Goal: Task Accomplishment & Management: Manage account settings

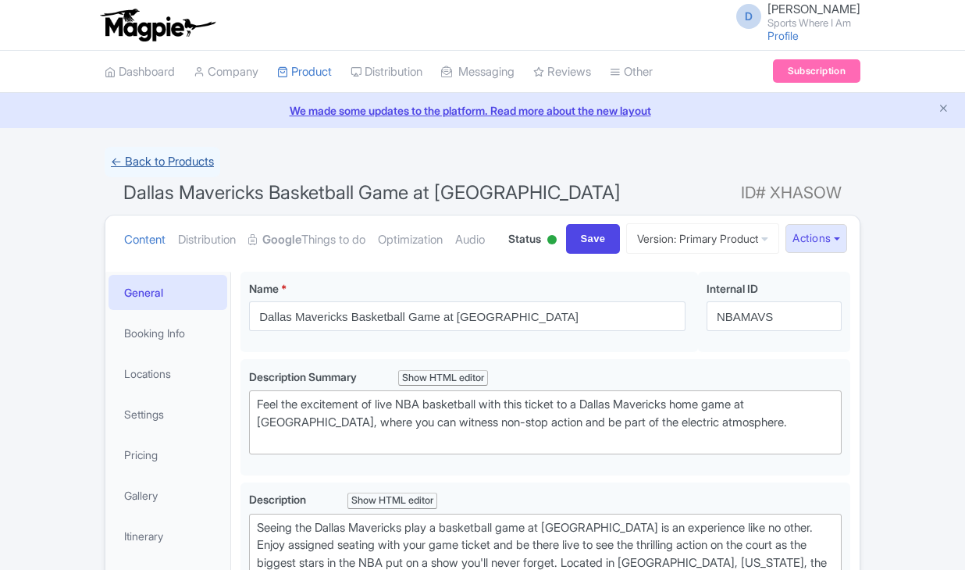
scroll to position [837, 0]
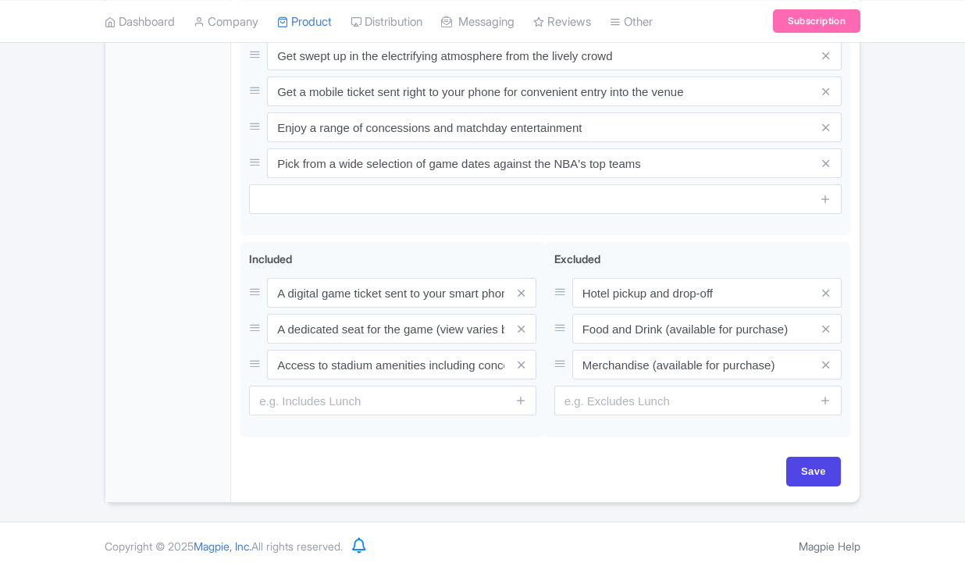
click at [184, 163] on div "General Booking Info Locations Settings Pricing Gallery Itinerary FAQs" at bounding box center [168, 2] width 126 height 997
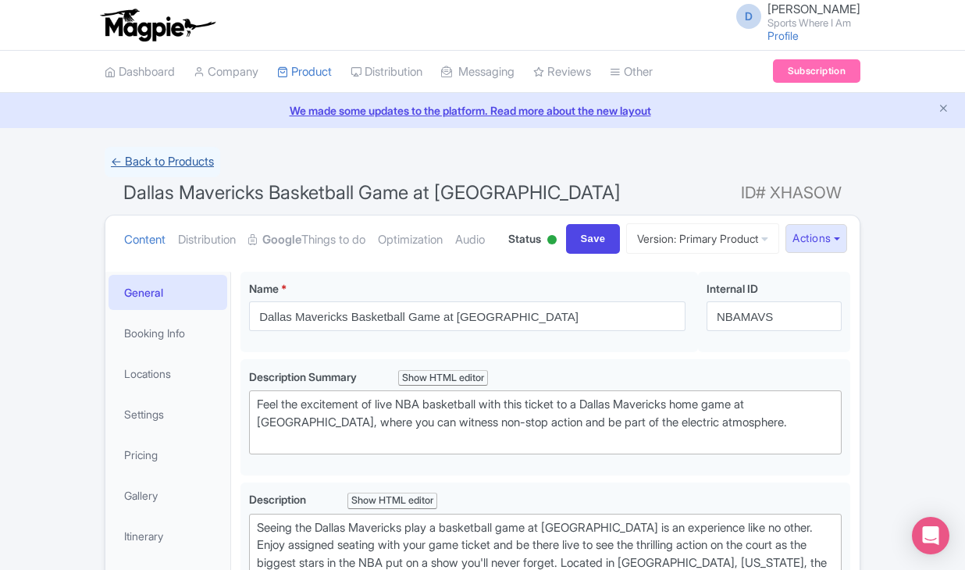
scroll to position [0, 0]
click at [174, 154] on link "← Back to Products" at bounding box center [163, 162] width 116 height 30
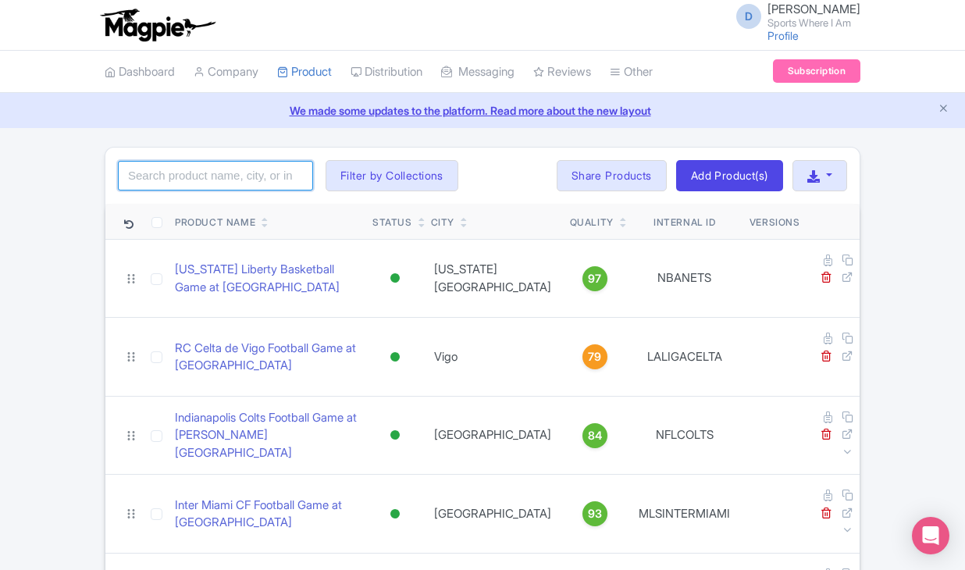
click at [217, 183] on input "search" at bounding box center [215, 176] width 195 height 30
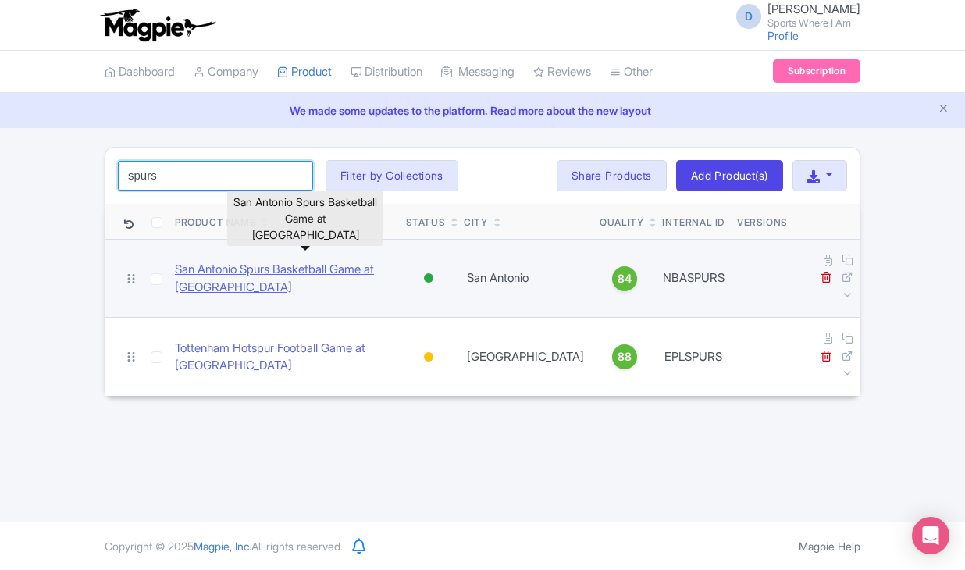
type input "spurs"
click at [219, 269] on link "San Antonio Spurs Basketball Game at Frost Bank Center" at bounding box center [284, 278] width 219 height 35
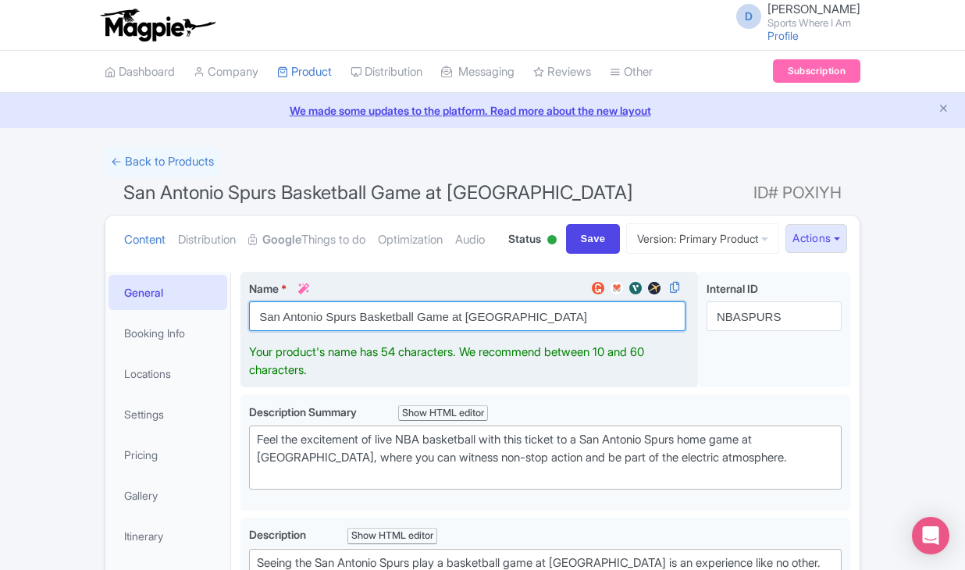
click at [292, 331] on input "San Antonio Spurs Basketball Game at Frost Bank Center" at bounding box center [467, 316] width 436 height 30
click at [292, 331] on input "San Antonio Spurs Basketball Game at [GEOGRAPHIC_DATA]" at bounding box center [467, 316] width 436 height 30
click at [292, 331] on input "San Antonio Spurs Basketball Game at Frost Bank Center" at bounding box center [467, 316] width 436 height 30
click at [304, 331] on input "San Antonio Spurs Basketball Game at Frost Bank Center" at bounding box center [467, 316] width 436 height 30
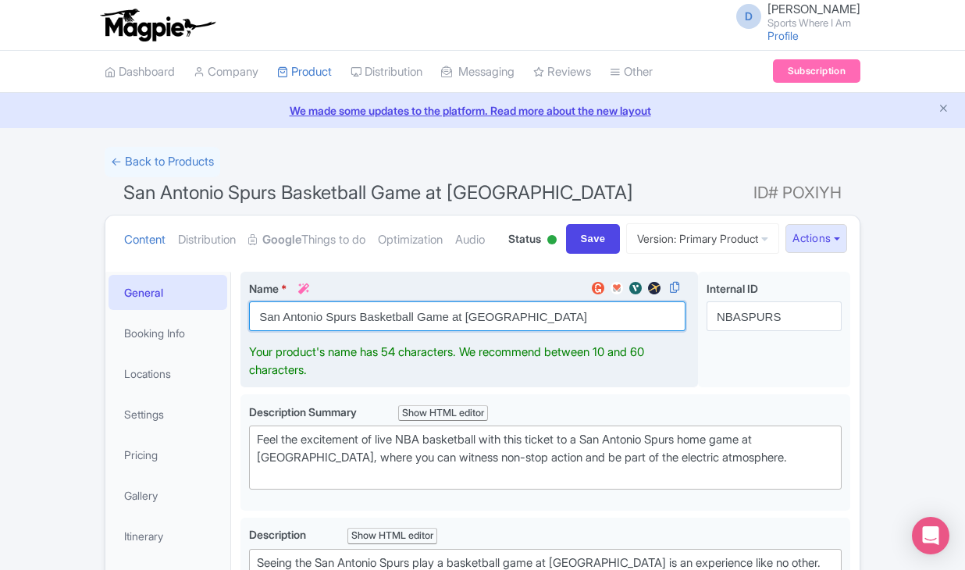
click at [304, 331] on input "San Antonio Spurs Basketball Game at Frost Bank Center" at bounding box center [467, 316] width 436 height 30
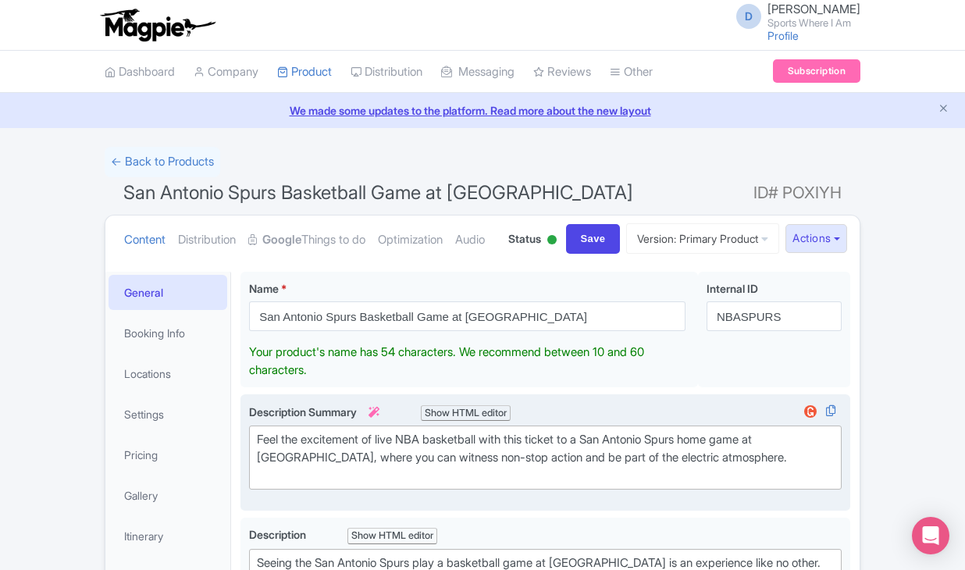
click at [343, 489] on trix-editor "Feel the excitement of live NBA basketball with this ticket to a San Antonio Sp…" at bounding box center [545, 457] width 592 height 64
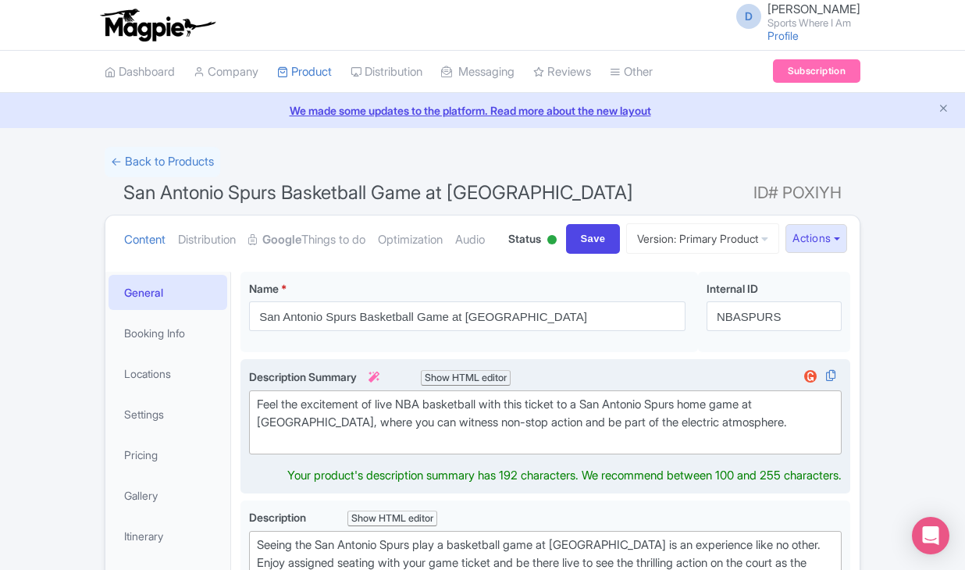
click at [343, 454] on trix-editor "Feel the excitement of live NBA basketball with this ticket to a San Antonio Sp…" at bounding box center [545, 422] width 592 height 64
click at [340, 449] on div "Feel the excitement of live NBA basketball with this ticket to a San Antonio Sp…" at bounding box center [545, 422] width 577 height 53
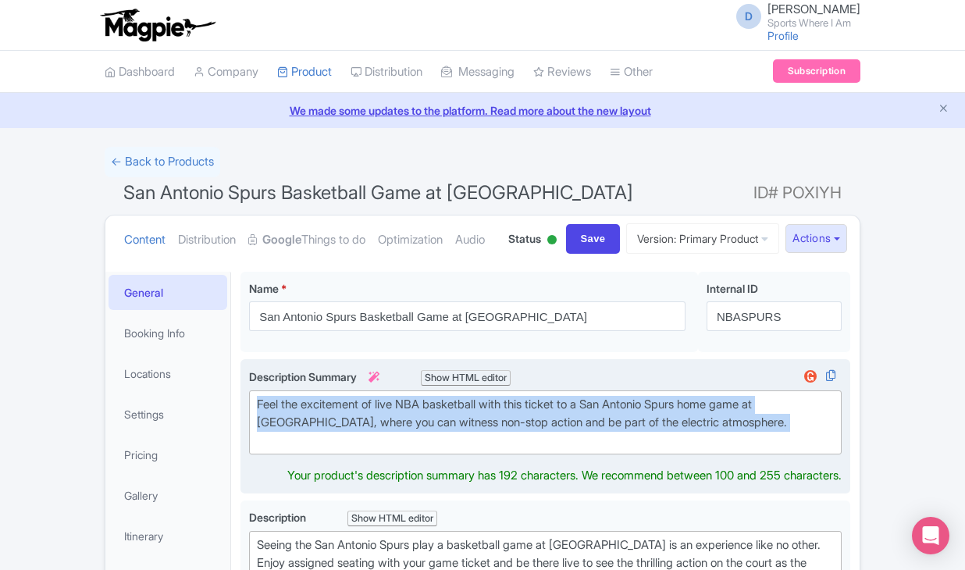
click at [340, 449] on div "Feel the excitement of live NBA basketball with this ticket to a San Antonio Sp…" at bounding box center [545, 422] width 577 height 53
type trix-editor "<div>Feel the excitement of live NBA basketball with this ticket to a San Anton…"
copy div "Feel the excitement of live NBA basketball with this ticket to a San Antonio Sp…"
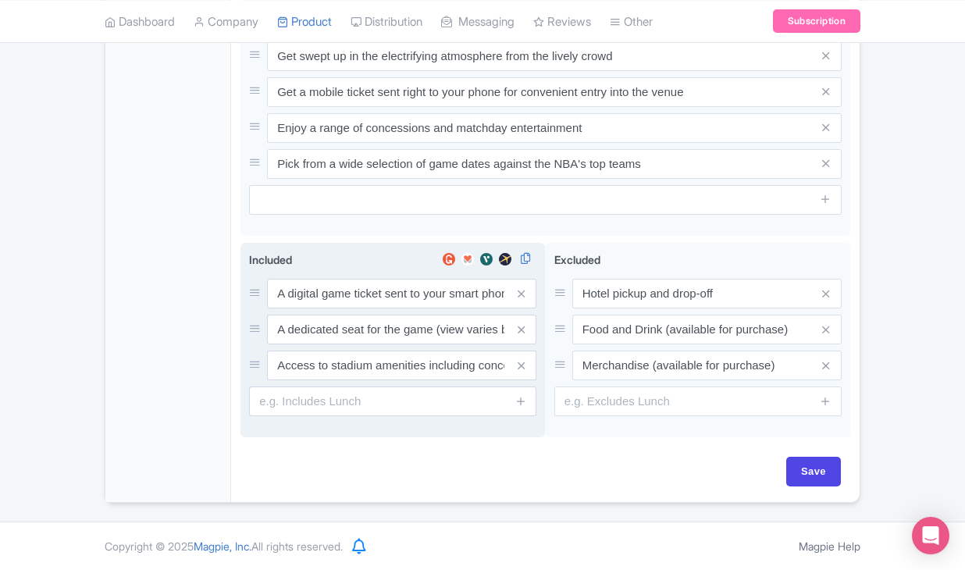
scroll to position [837, 0]
click at [313, 293] on input "A digital game ticket sent to your smart phone" at bounding box center [401, 294] width 269 height 30
click at [313, 293] on input "A digital game ticket sent to your smart phone" at bounding box center [401, 293] width 269 height 30
click at [381, 308] on input "A dedicated seat for the game (view varies by seat category)" at bounding box center [401, 293] width 269 height 30
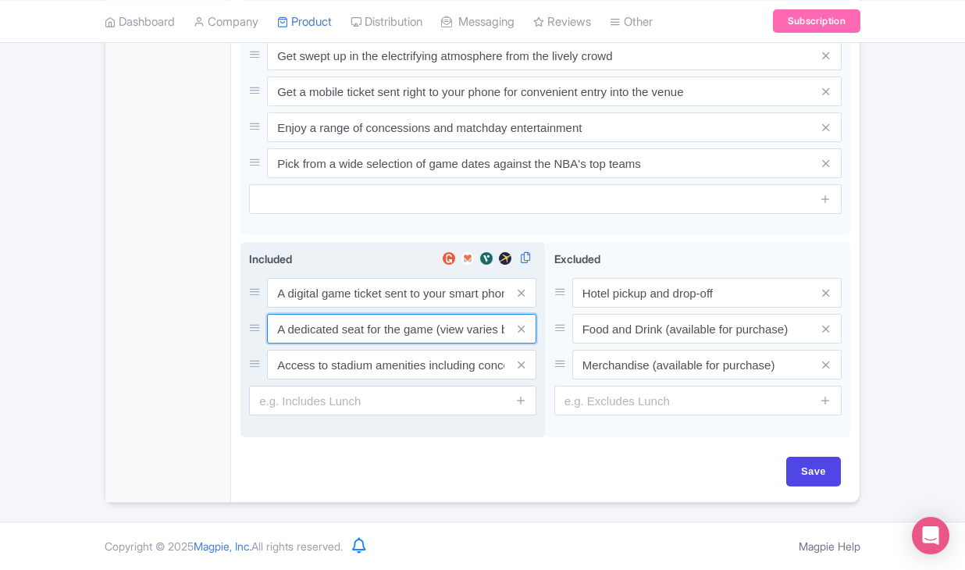
click at [381, 308] on input "A dedicated seat for the game (view varies by seat category)" at bounding box center [401, 293] width 269 height 30
click at [400, 308] on input "Access to stadium amenities including concessions and matchday activations" at bounding box center [401, 293] width 269 height 30
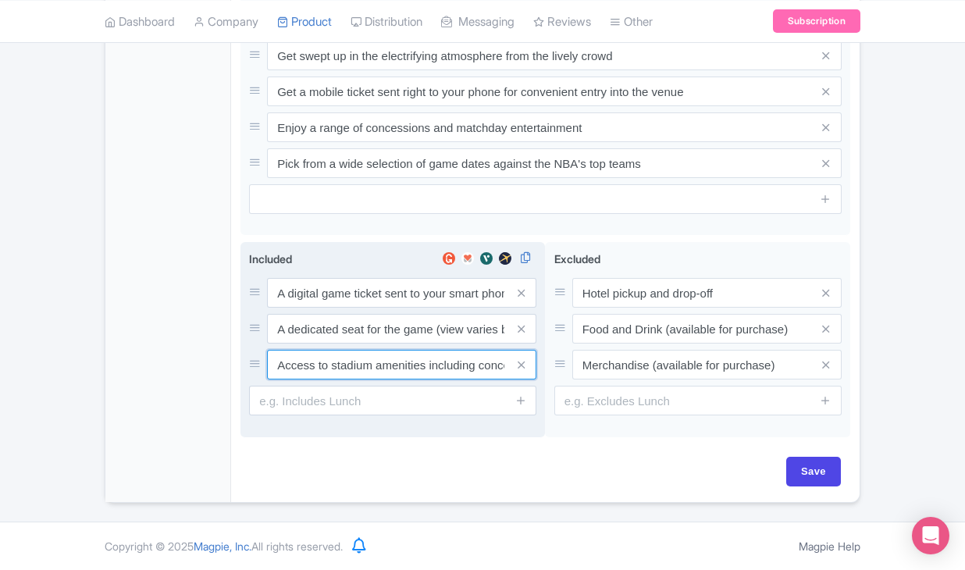
click at [400, 308] on input "Access to stadium amenities including concessions and matchday activations" at bounding box center [401, 293] width 269 height 30
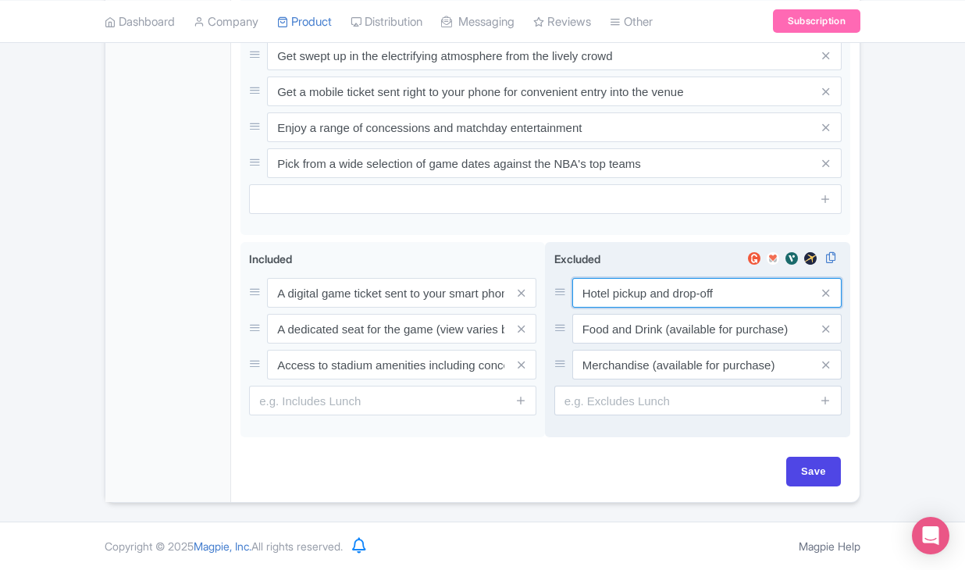
click at [639, 297] on input "Hotel pickup and drop-off" at bounding box center [706, 293] width 269 height 30
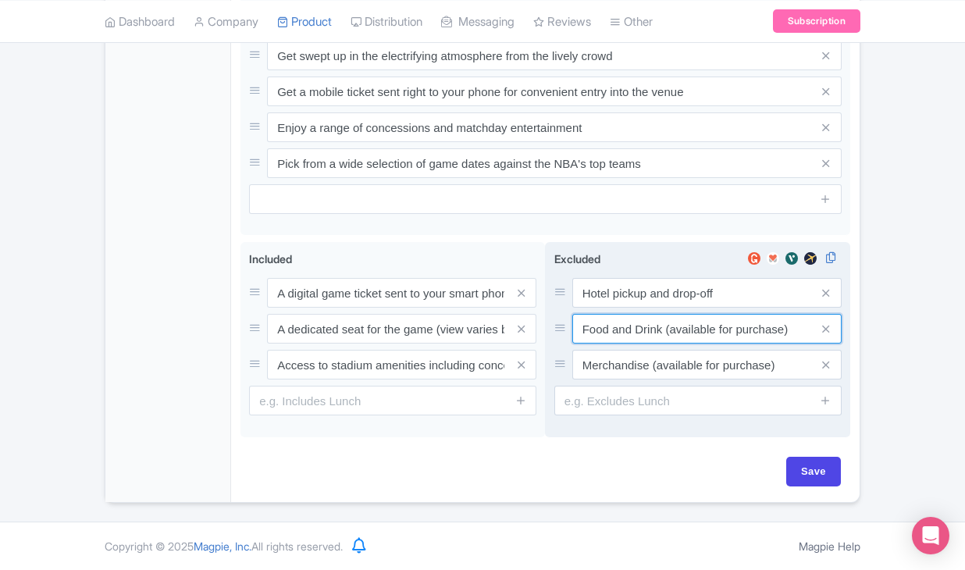
click at [592, 308] on input "Food and Drink (available for purchase)" at bounding box center [706, 293] width 269 height 30
click at [652, 308] on input "Merchandise (available for purchase)" at bounding box center [706, 293] width 269 height 30
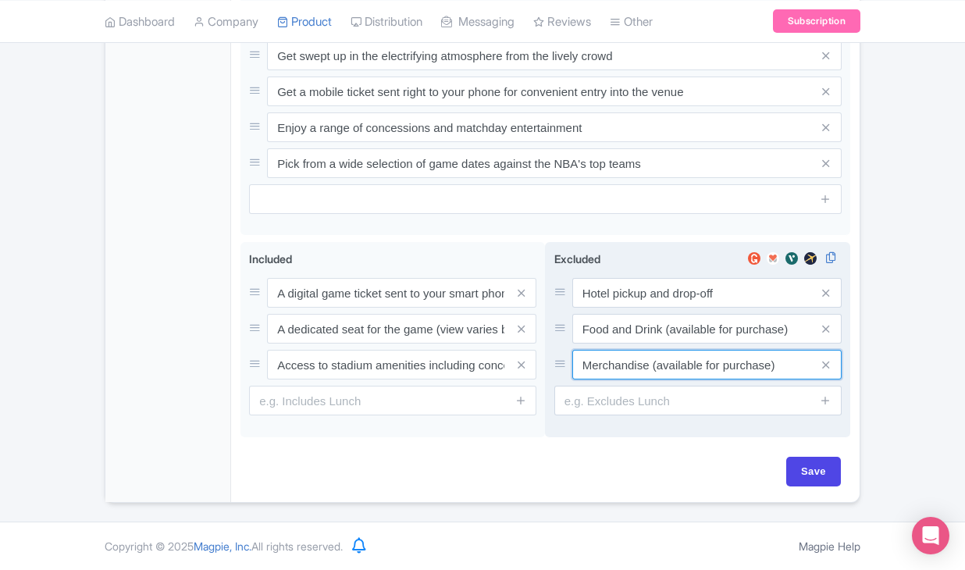
click at [652, 308] on input "Merchandise (available for purchase)" at bounding box center [706, 293] width 269 height 30
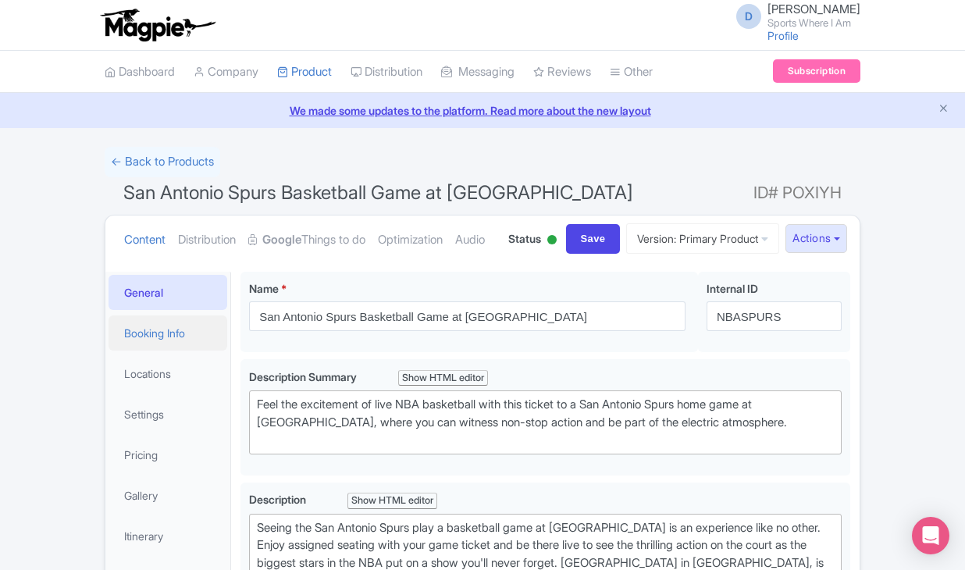
scroll to position [0, 0]
click at [173, 350] on link "Booking Info" at bounding box center [167, 332] width 119 height 35
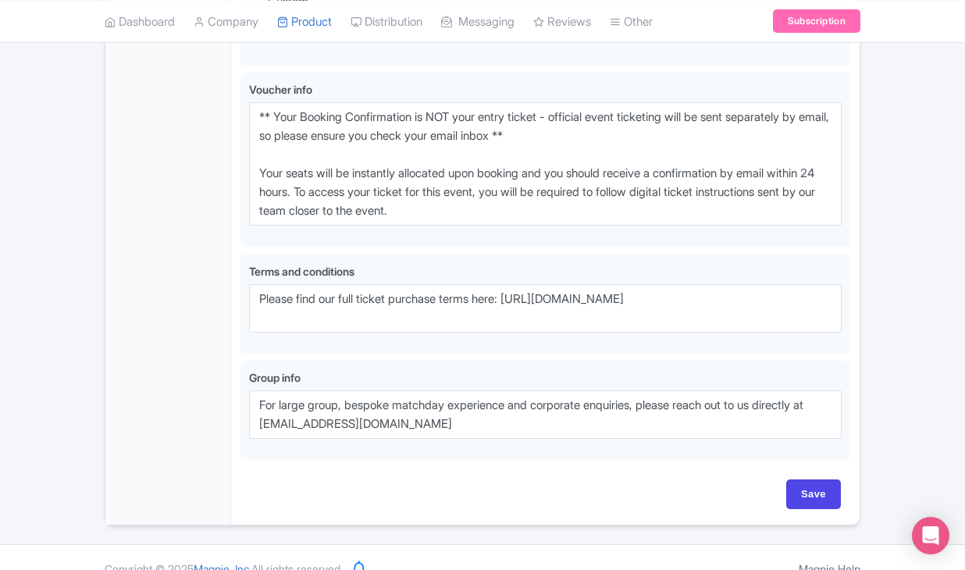
scroll to position [898, 0]
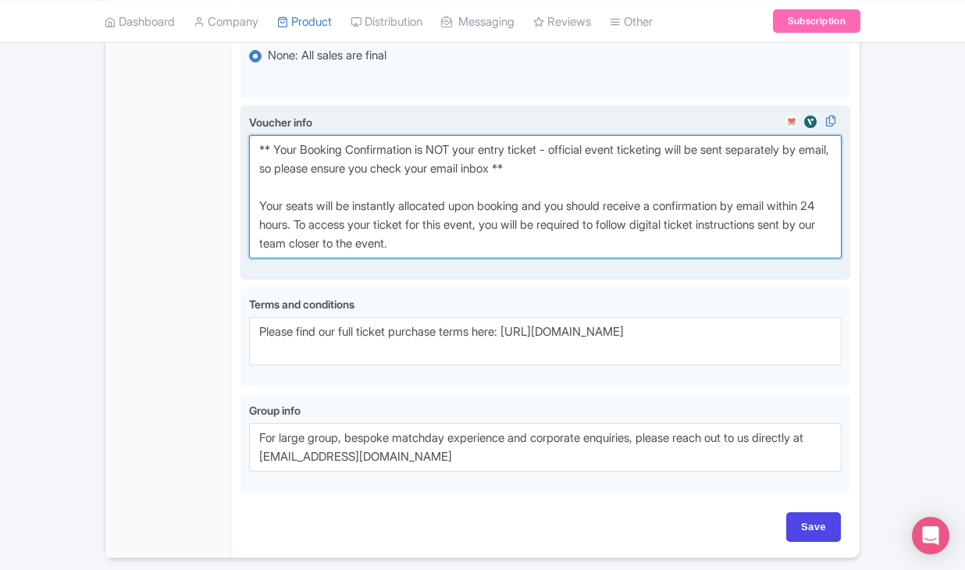
drag, startPoint x: 260, startPoint y: 200, endPoint x: 514, endPoint y: 324, distance: 282.4
click at [514, 271] on div "Voucher info i ** Your Booking Confirmation is NOT your entry ticket - official…" at bounding box center [545, 192] width 592 height 157
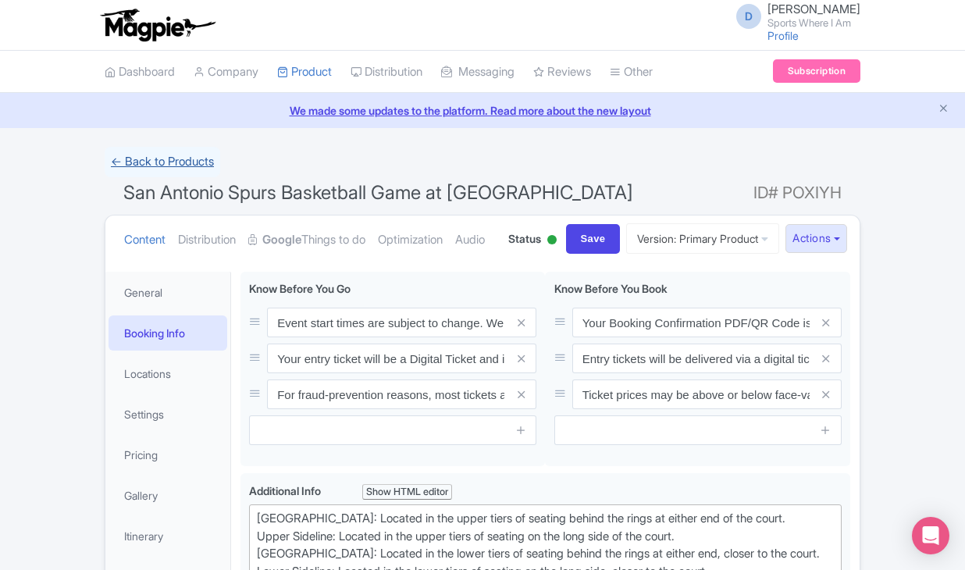
scroll to position [0, 0]
click at [191, 167] on link "← Back to Products" at bounding box center [163, 162] width 116 height 30
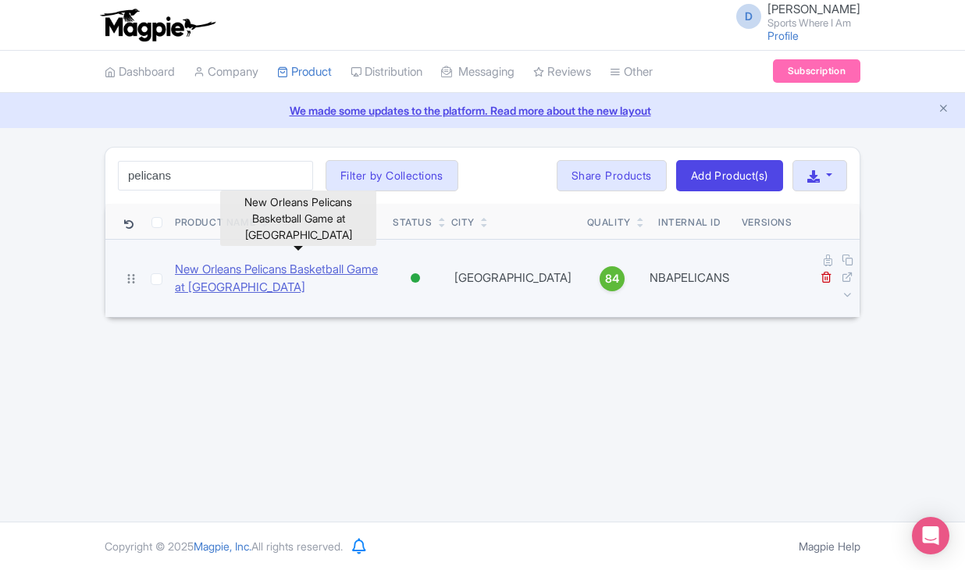
type input "pelicans"
click at [268, 261] on link "New Orleans Pelicans Basketball Game at Smoothie King Center" at bounding box center [277, 278] width 205 height 35
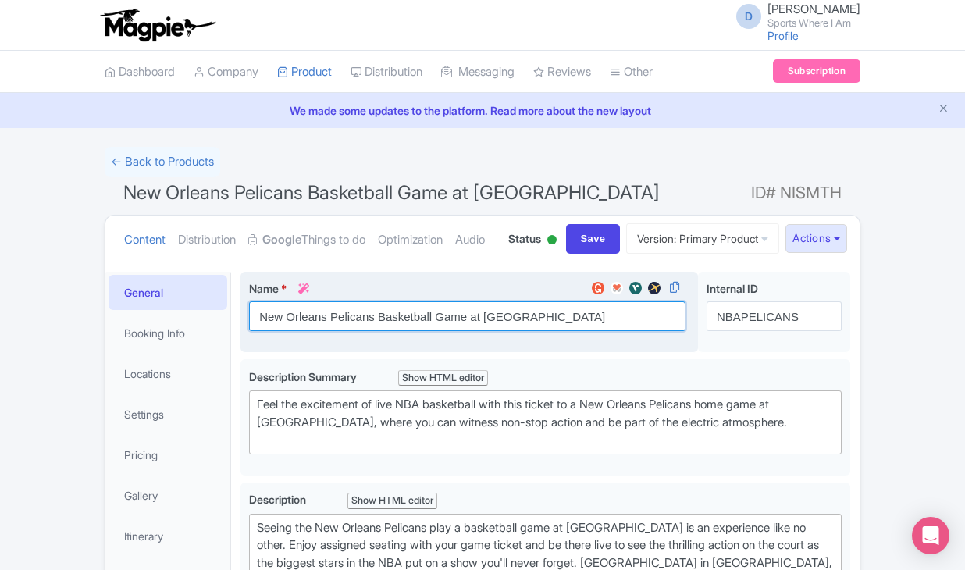
click at [375, 331] on input "New Orleans Pelicans Basketball Game at [GEOGRAPHIC_DATA]" at bounding box center [467, 316] width 436 height 30
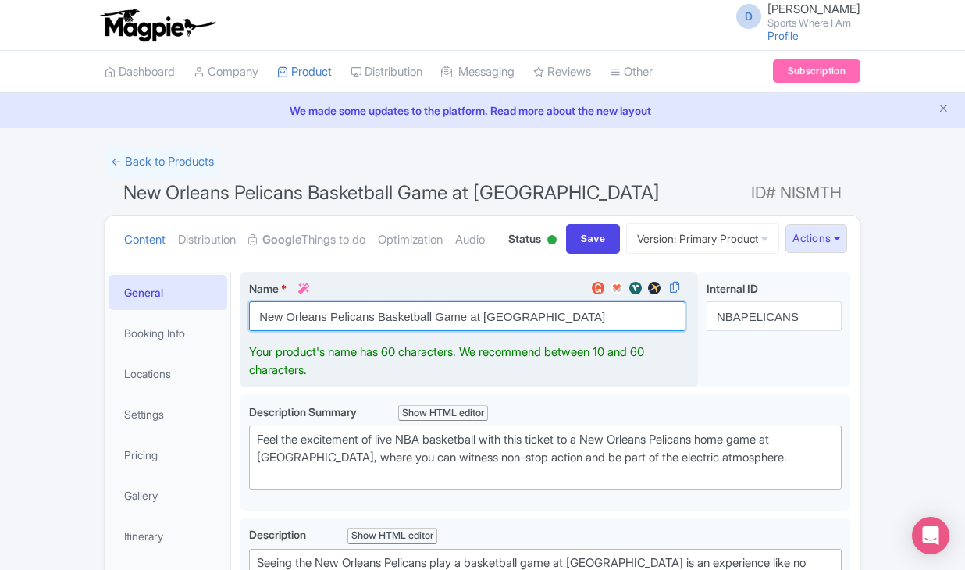
click at [375, 331] on input "New Orleans Pelicans Basketball Game at [GEOGRAPHIC_DATA]" at bounding box center [467, 316] width 436 height 30
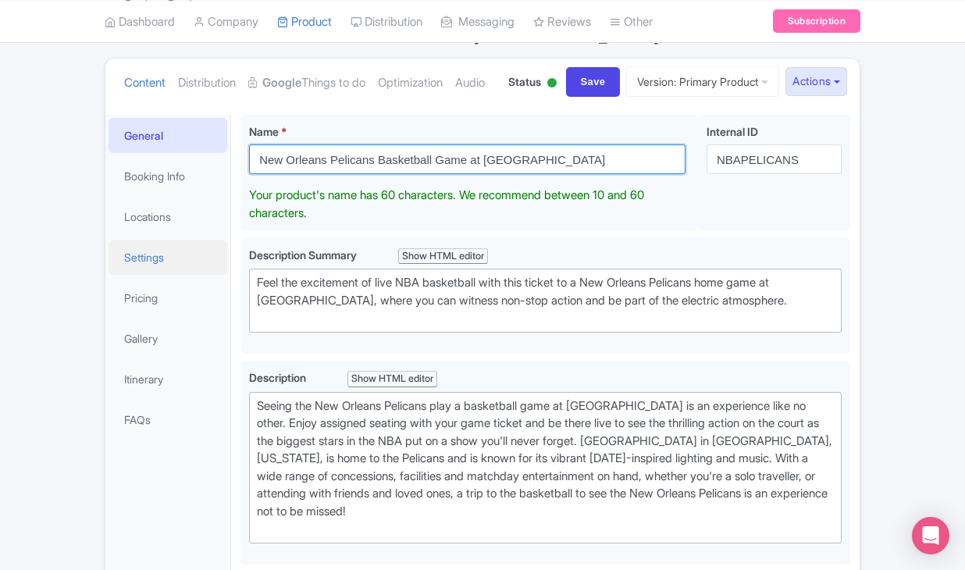
scroll to position [176, 0]
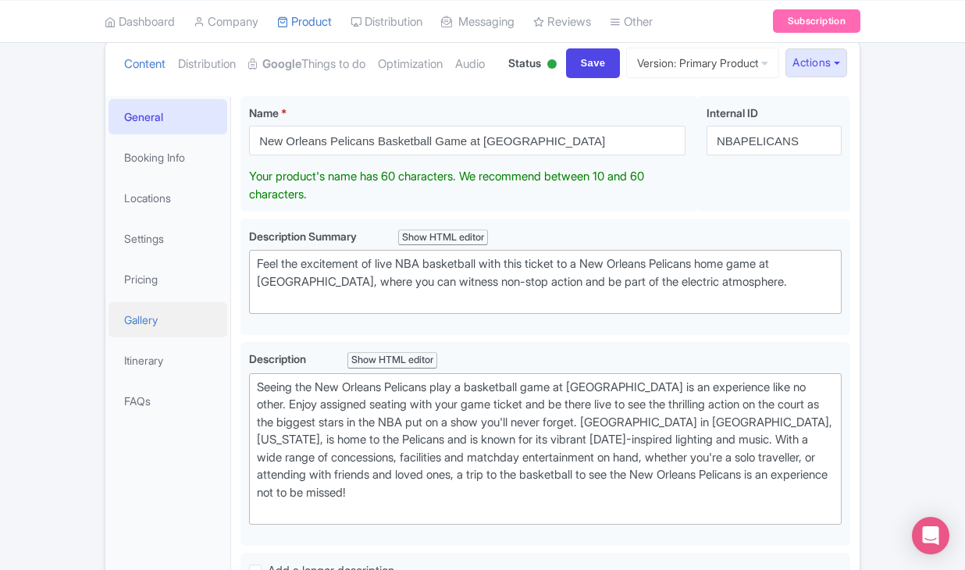
click at [162, 337] on link "Gallery" at bounding box center [167, 319] width 119 height 35
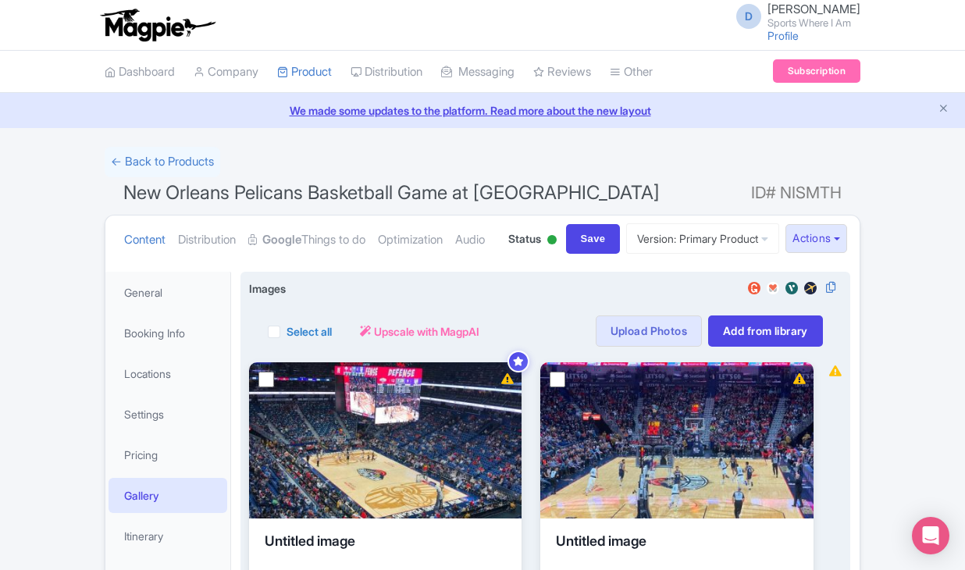
scroll to position [0, 0]
click at [286, 340] on label "Select all" at bounding box center [308, 331] width 45 height 16
click at [286, 332] on input "Select all" at bounding box center [291, 327] width 10 height 10
checkbox input "true"
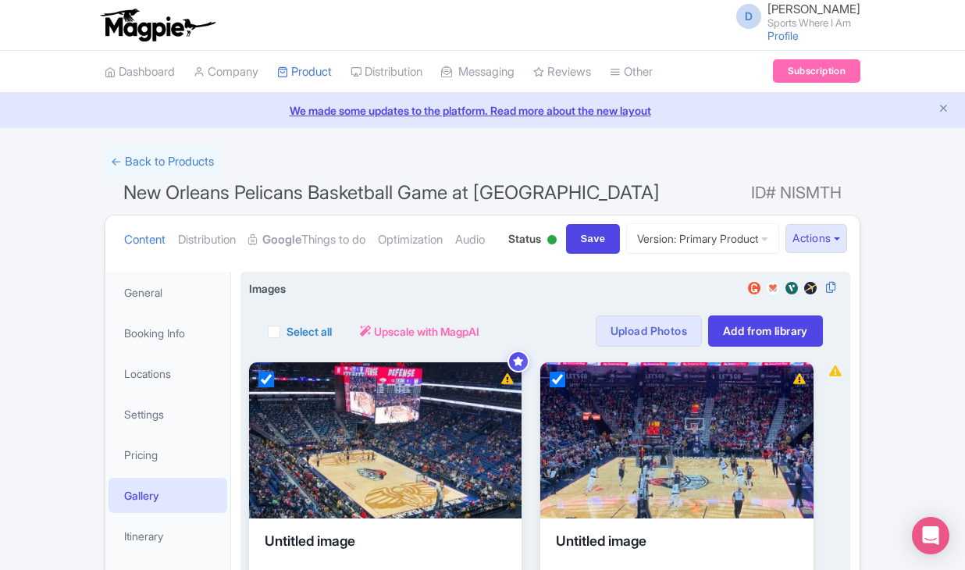
checkbox input "true"
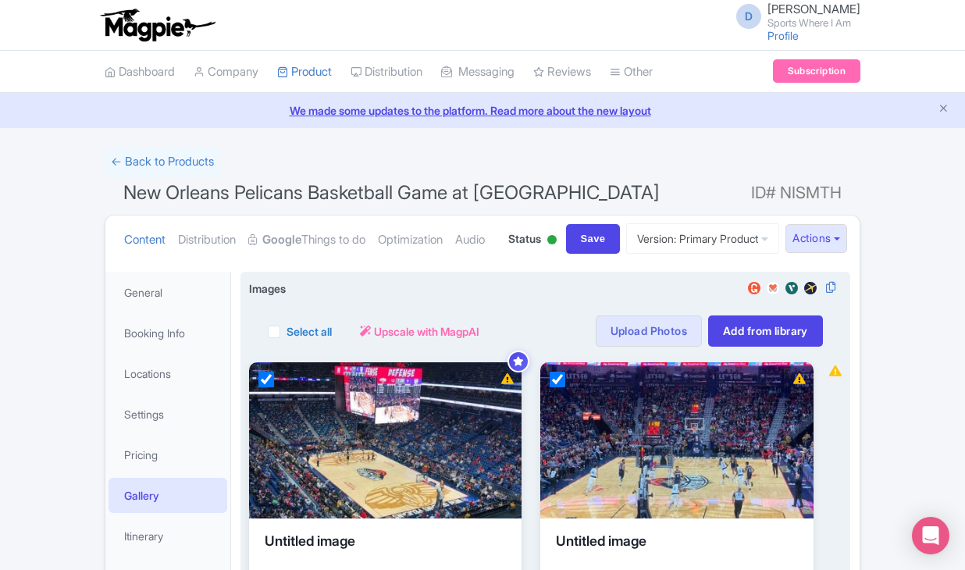
checkbox input "true"
click at [378, 347] on button "Actions" at bounding box center [378, 330] width 62 height 31
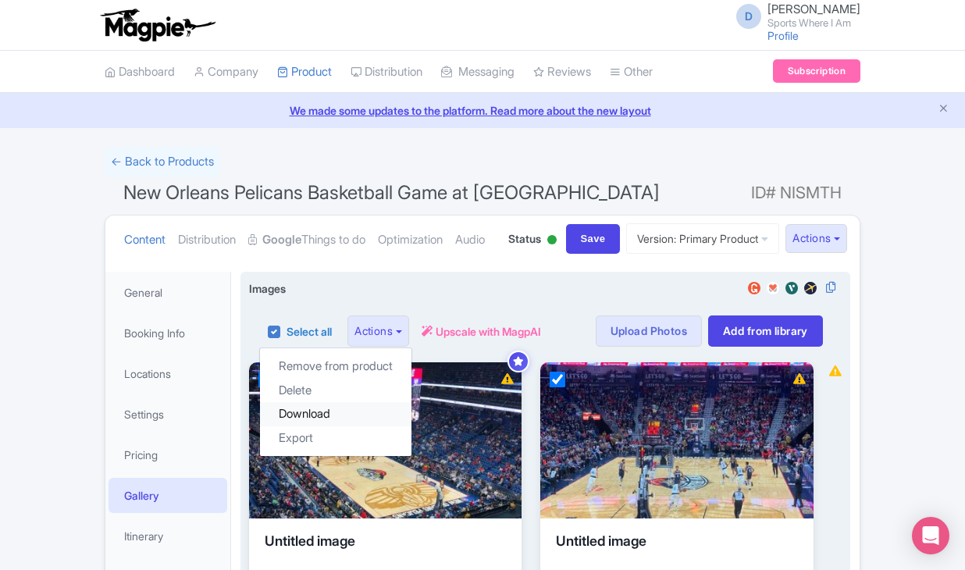
click at [321, 426] on link "Download" at bounding box center [335, 414] width 151 height 24
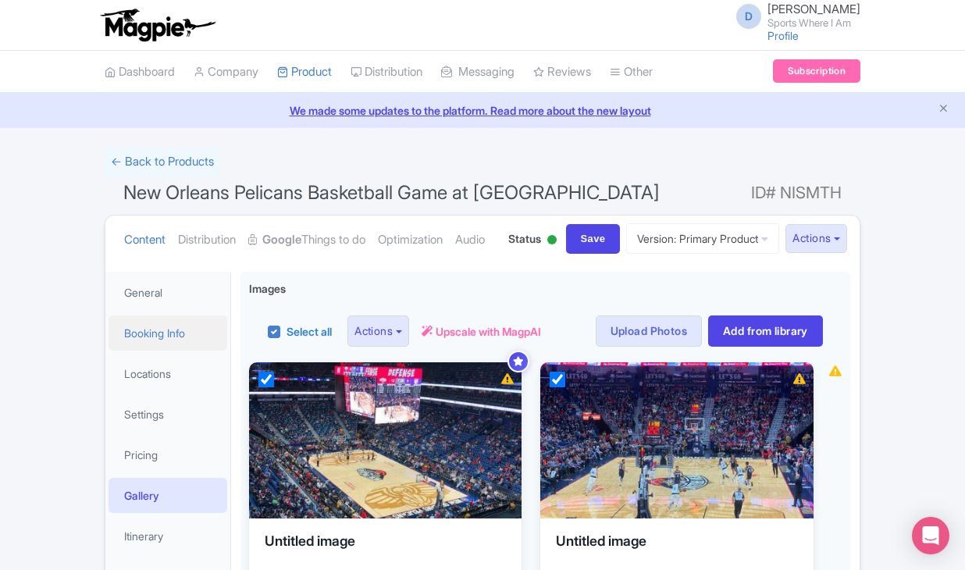
click at [184, 350] on link "Booking Info" at bounding box center [167, 332] width 119 height 35
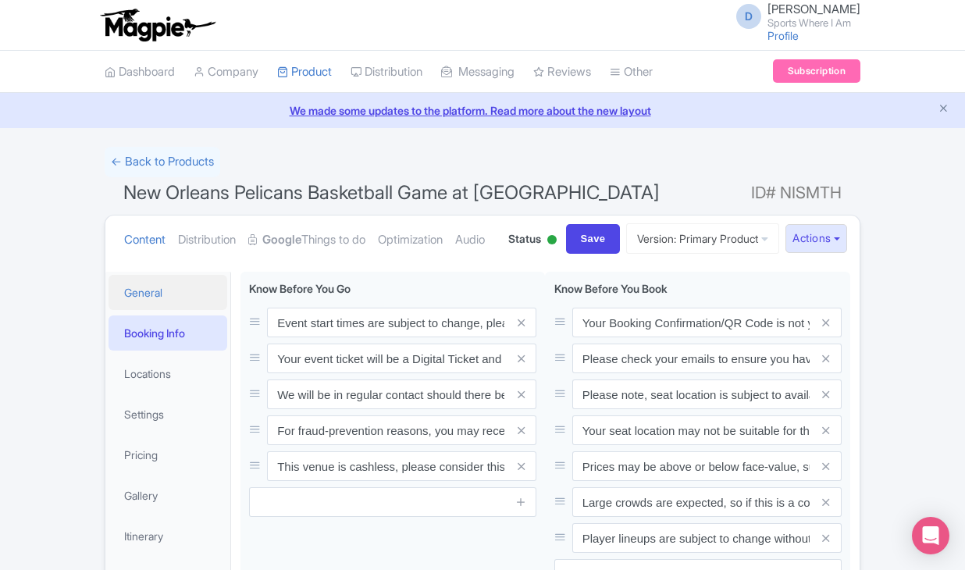
click at [184, 310] on link "General" at bounding box center [167, 292] width 119 height 35
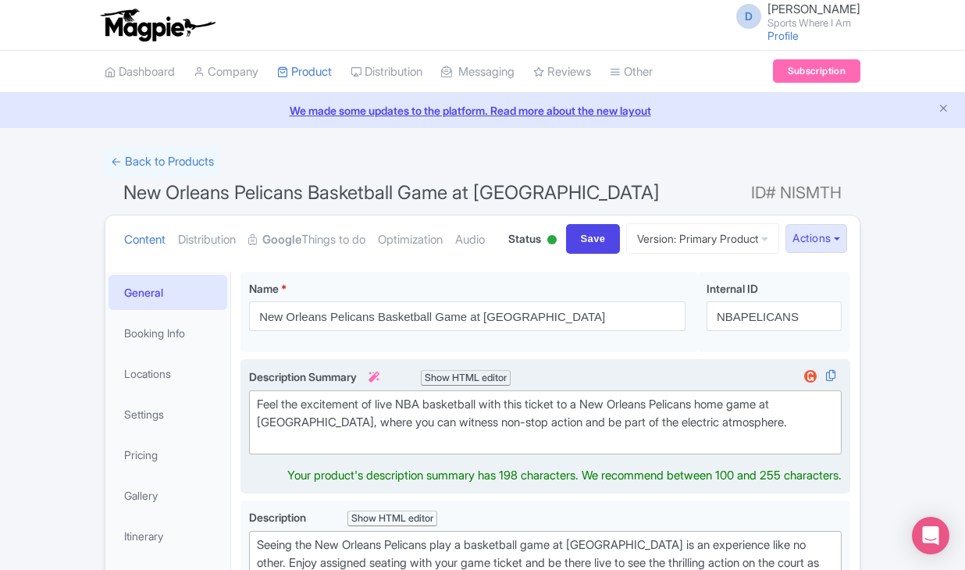
click at [331, 449] on div "Feel the excitement of live NBA basketball with this ticket to a New Orleans Pe…" at bounding box center [545, 422] width 577 height 53
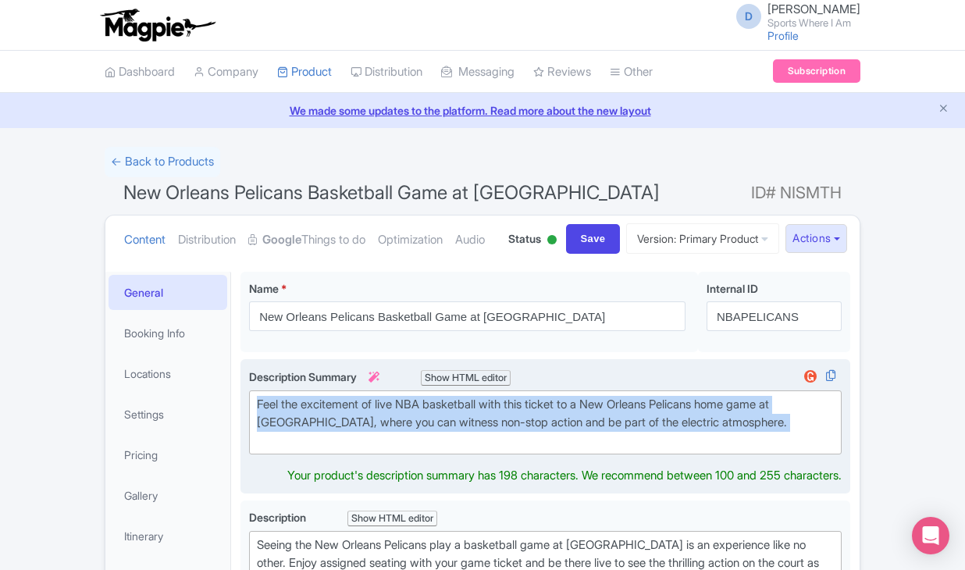
click at [331, 449] on div "Feel the excitement of live NBA basketball with this ticket to a New Orleans Pe…" at bounding box center [545, 422] width 577 height 53
type trix-editor "<div>Feel the excitement of live NBA basketball with this ticket to a New Orlea…"
copy div "Feel the excitement of live NBA basketball with this ticket to a New Orleans Pe…"
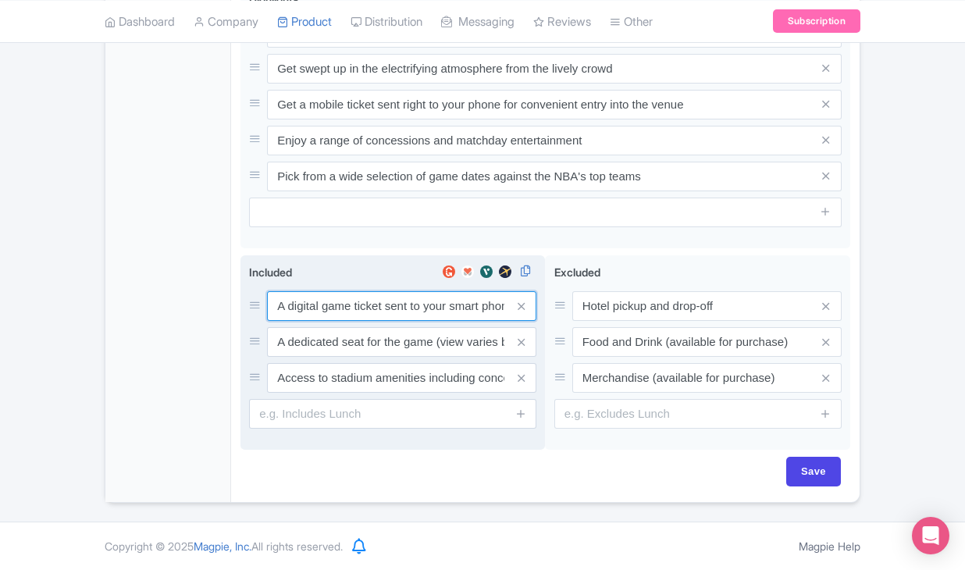
scroll to position [807, 0]
click at [397, 304] on input "A digital game ticket sent to your smart phone" at bounding box center [401, 306] width 269 height 30
click at [397, 304] on input "A digital game ticket sent to your smart phone" at bounding box center [401, 305] width 269 height 30
click at [344, 320] on input "A dedicated seat for the game (view varies by seat category)" at bounding box center [401, 305] width 269 height 30
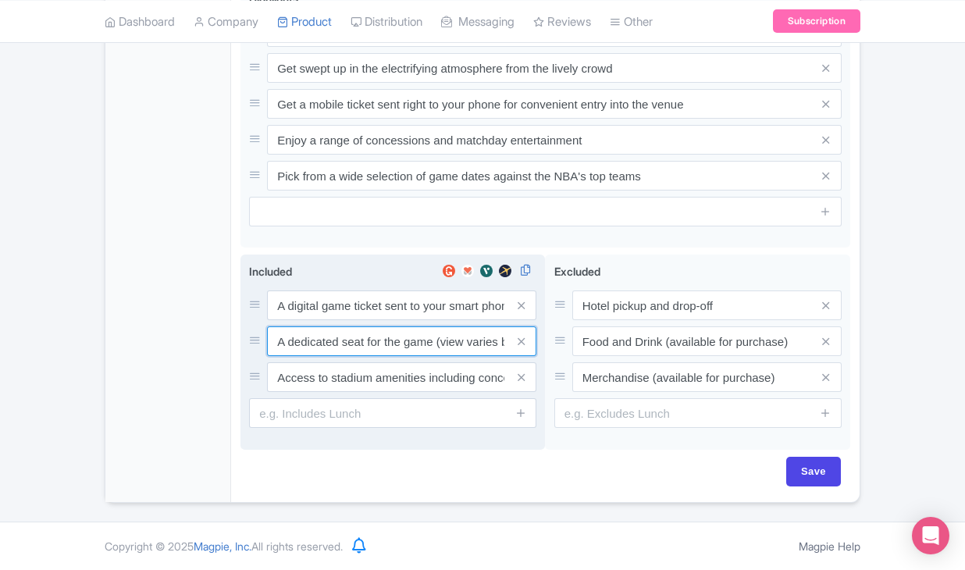
click at [344, 320] on input "A dedicated seat for the game (view varies by seat category)" at bounding box center [401, 305] width 269 height 30
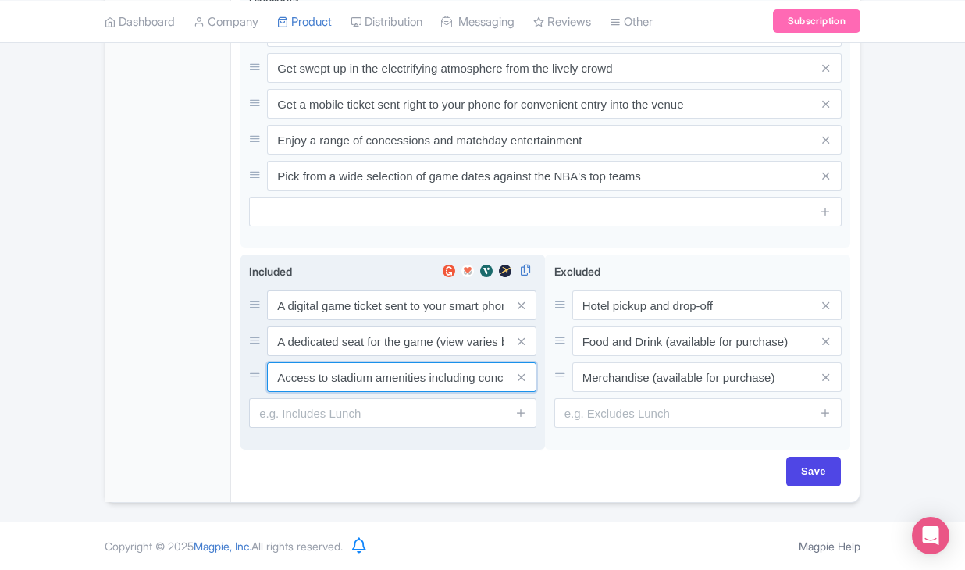
click at [396, 320] on input "Access to stadium amenities including concessions and matchday activations" at bounding box center [401, 305] width 269 height 30
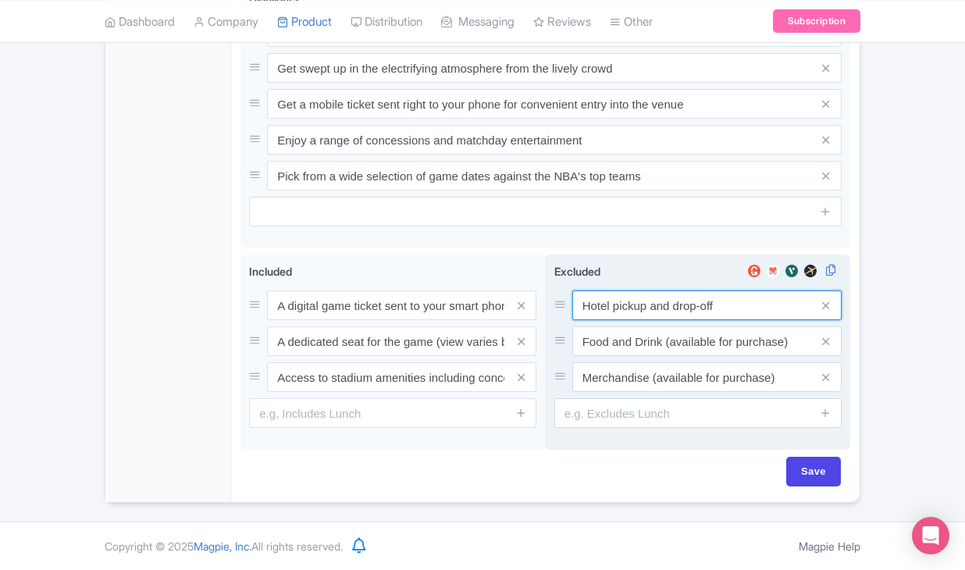
click at [635, 308] on input "Hotel pickup and drop-off" at bounding box center [706, 305] width 269 height 30
click at [642, 320] on input "Food and Drink (available for purchase)" at bounding box center [706, 305] width 269 height 30
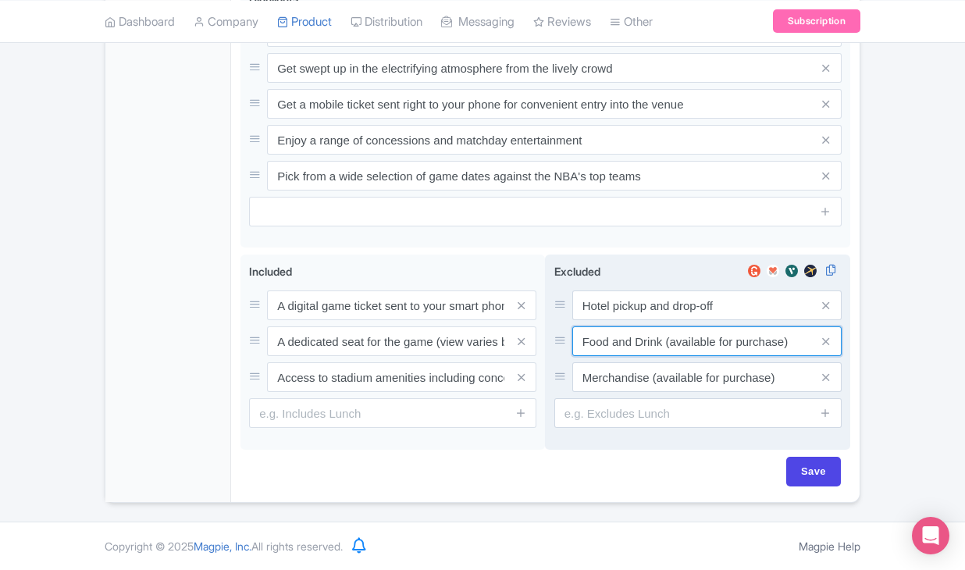
click at [642, 320] on input "Food and Drink (available for purchase)" at bounding box center [706, 305] width 269 height 30
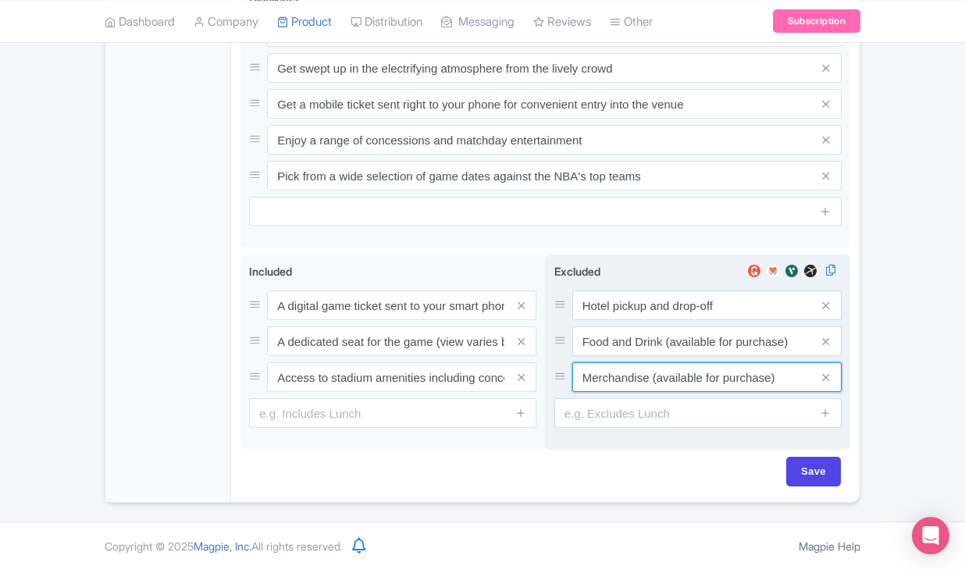
click at [691, 320] on input "Merchandise (available for purchase)" at bounding box center [706, 305] width 269 height 30
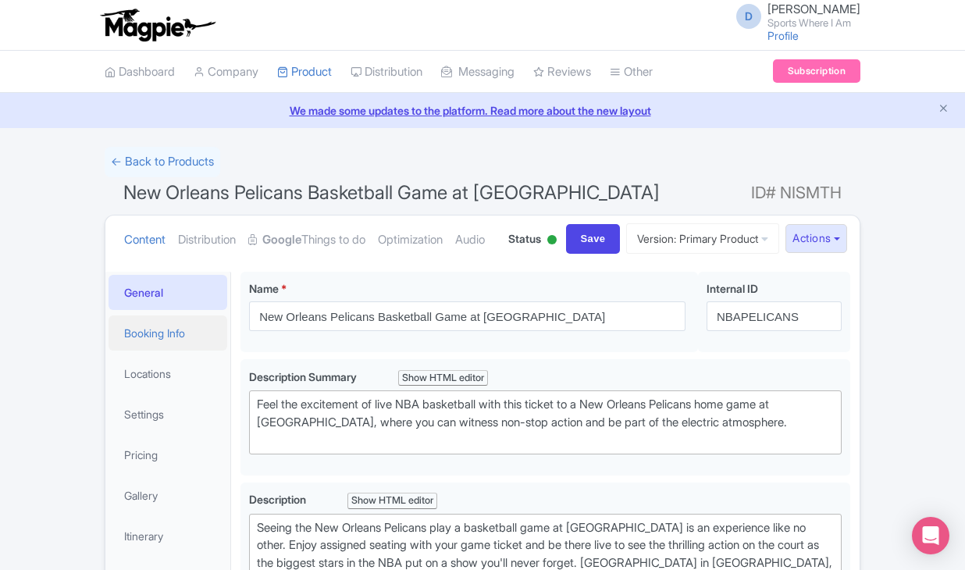
scroll to position [0, 0]
click at [168, 350] on link "Booking Info" at bounding box center [167, 332] width 119 height 35
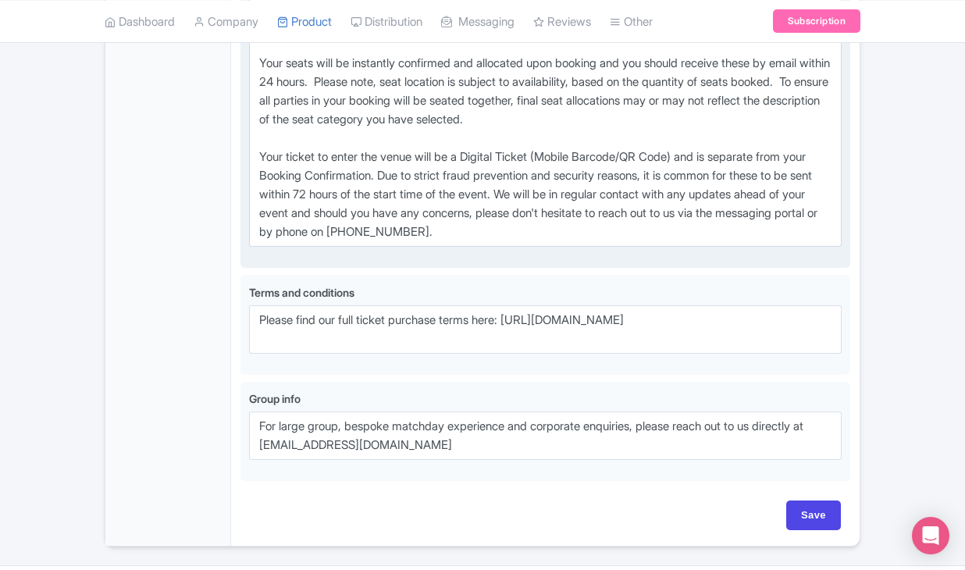
scroll to position [1182, 0]
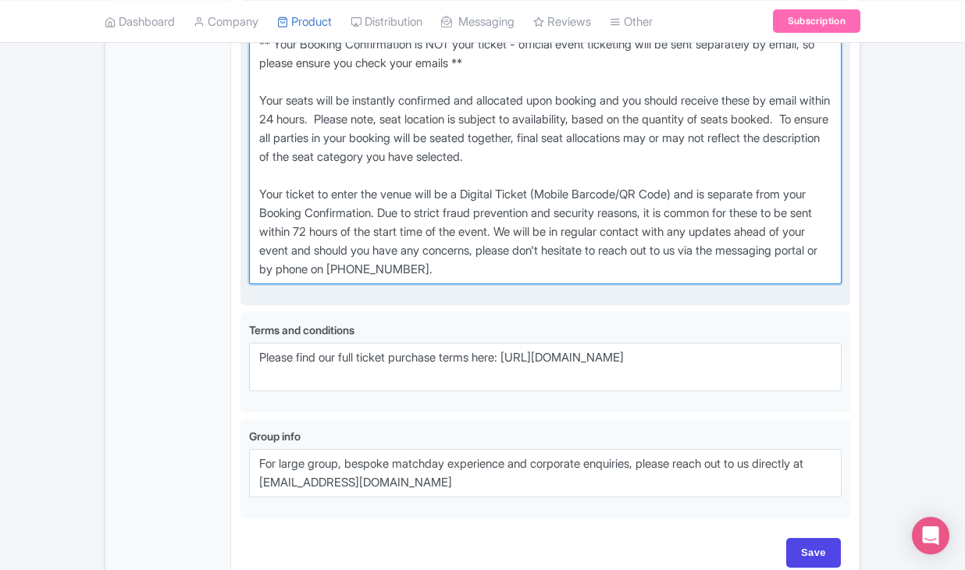
drag, startPoint x: 253, startPoint y: 123, endPoint x: 584, endPoint y: 382, distance: 419.8
click at [584, 297] on div "Voucher info i" at bounding box center [545, 153] width 592 height 288
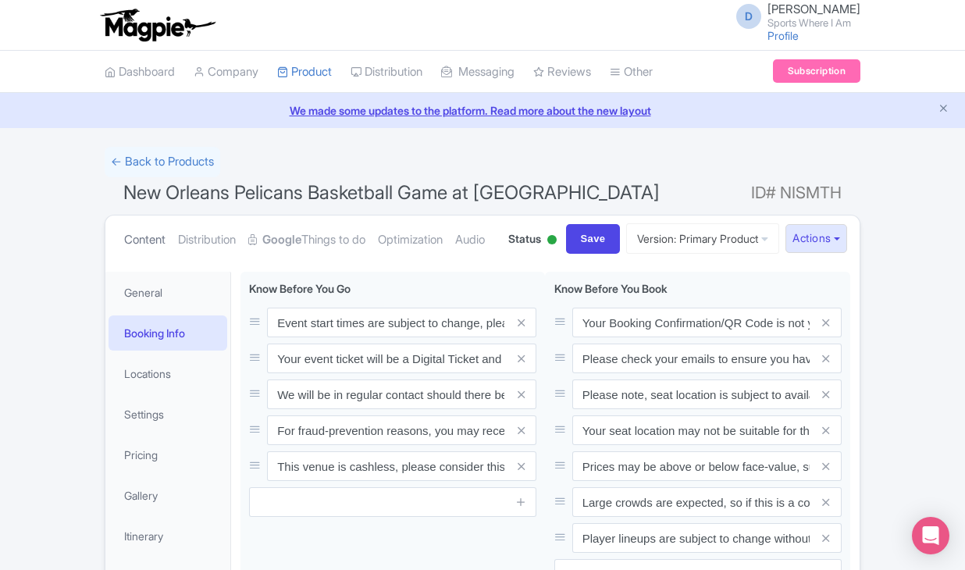
scroll to position [0, 0]
click at [170, 166] on link "← Back to Products" at bounding box center [163, 162] width 116 height 30
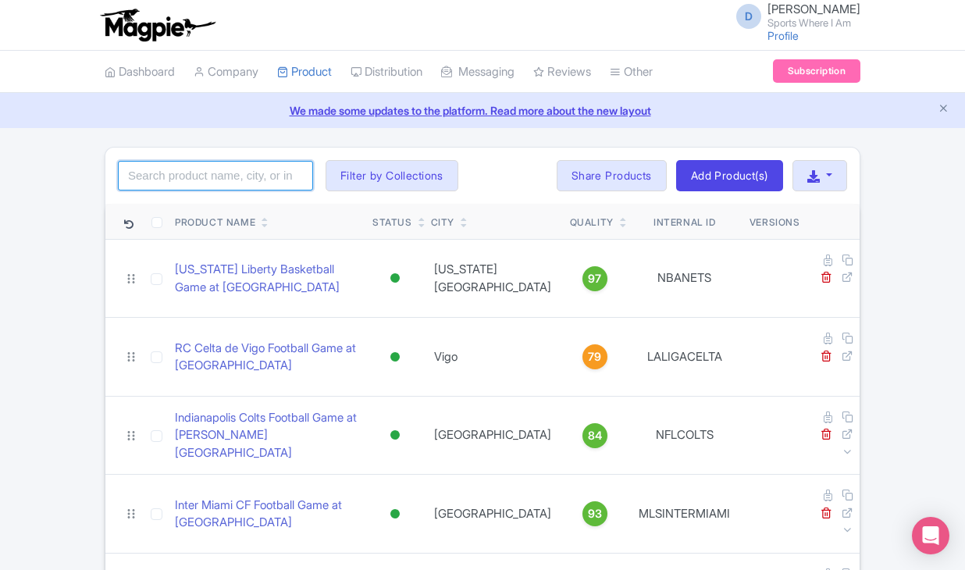
click at [240, 176] on input "search" at bounding box center [215, 176] width 195 height 30
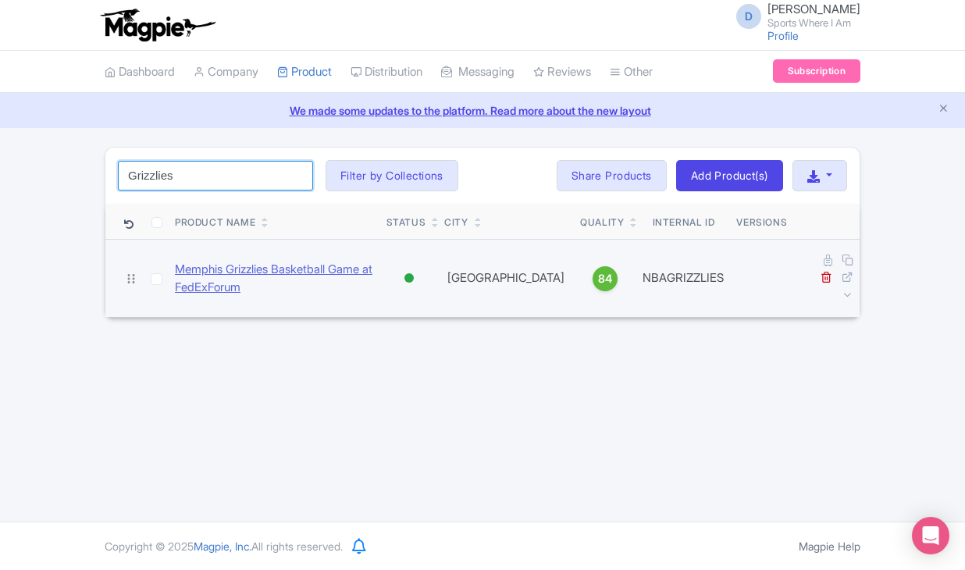
type input "Grizzlies"
click at [201, 265] on link "Memphis Grizzlies Basketball Game at FedExForum" at bounding box center [274, 278] width 199 height 35
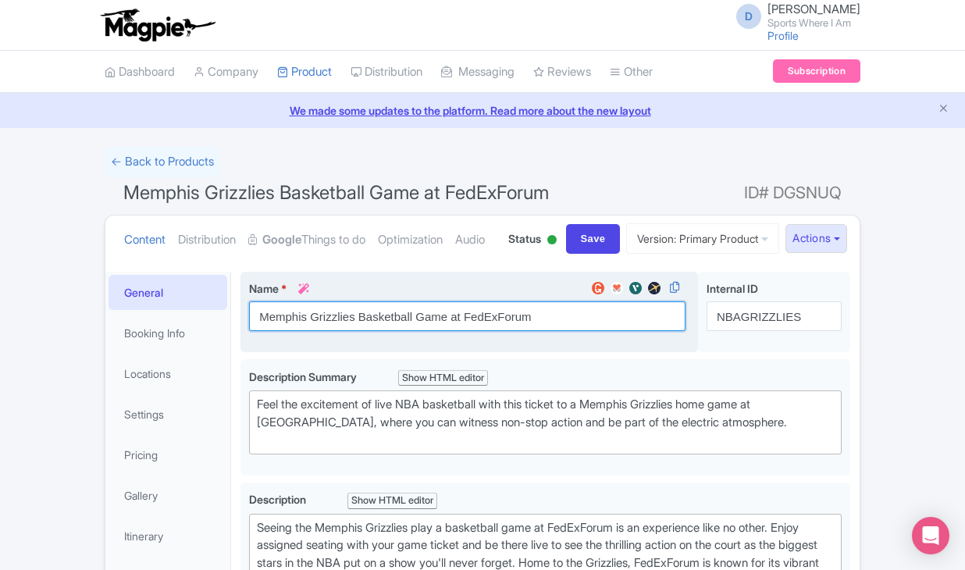
click at [381, 331] on input "Memphis Grizzlies Basketball Game at FedExForum" at bounding box center [467, 316] width 436 height 30
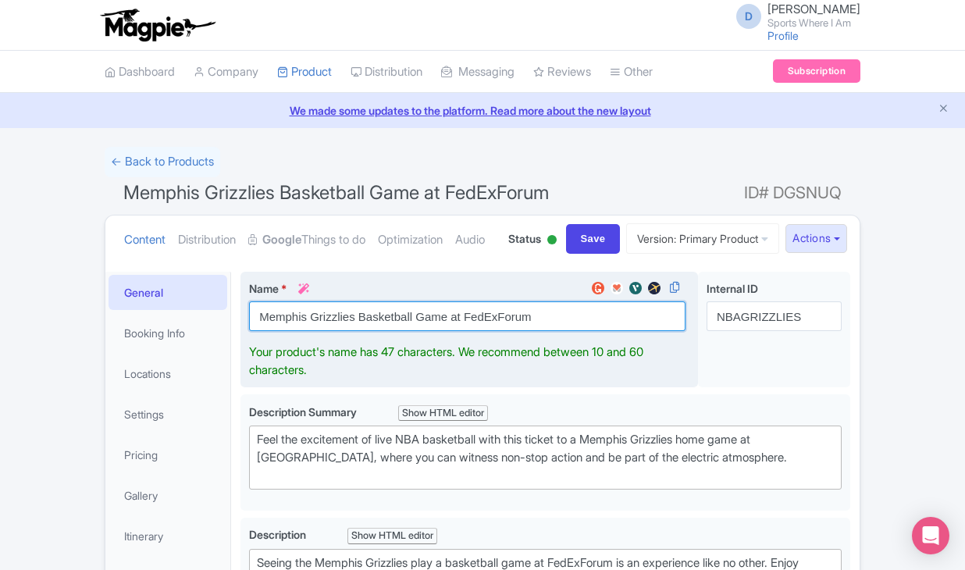
click at [381, 331] on input "Memphis Grizzlies Basketball Game at FedExForum" at bounding box center [467, 316] width 436 height 30
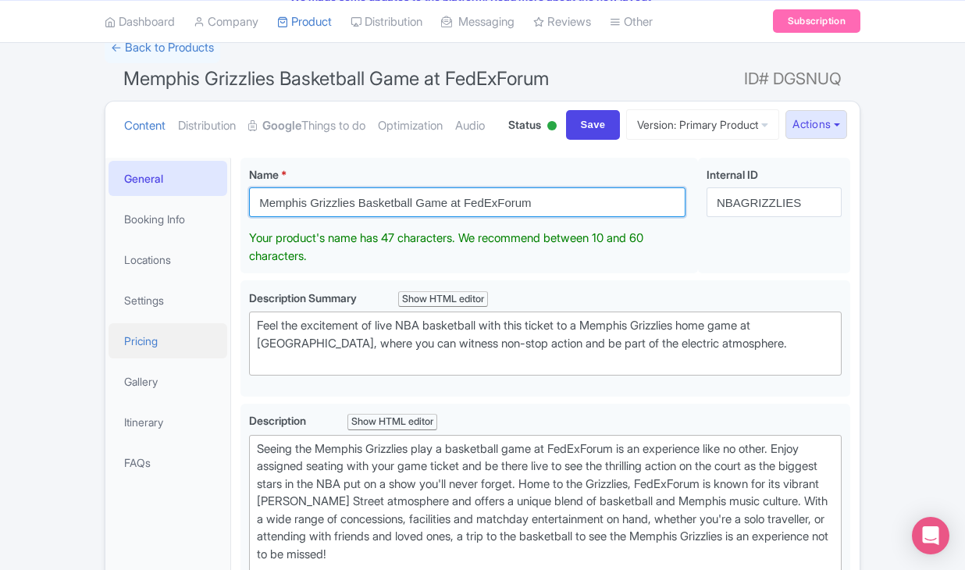
scroll to position [141, 0]
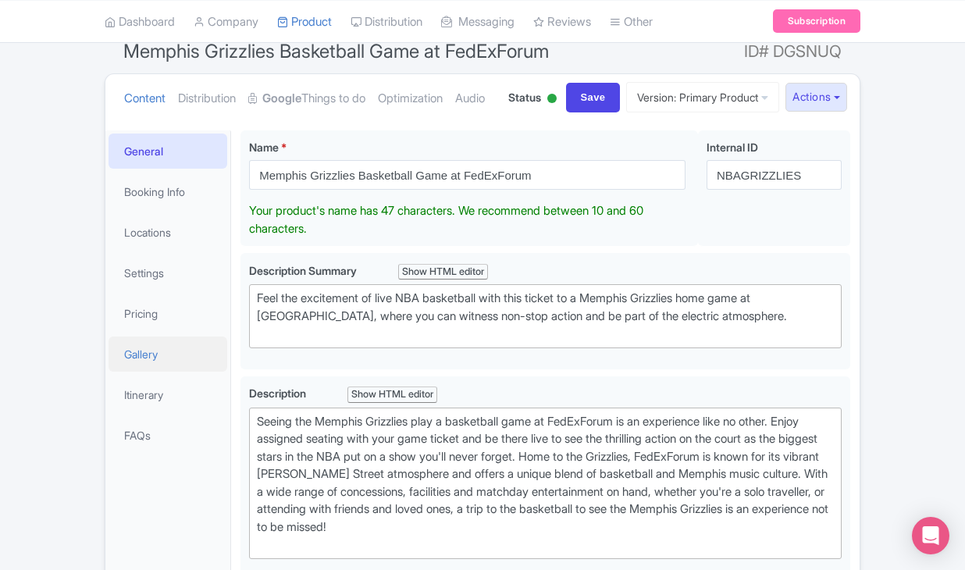
click at [155, 372] on link "Gallery" at bounding box center [167, 353] width 119 height 35
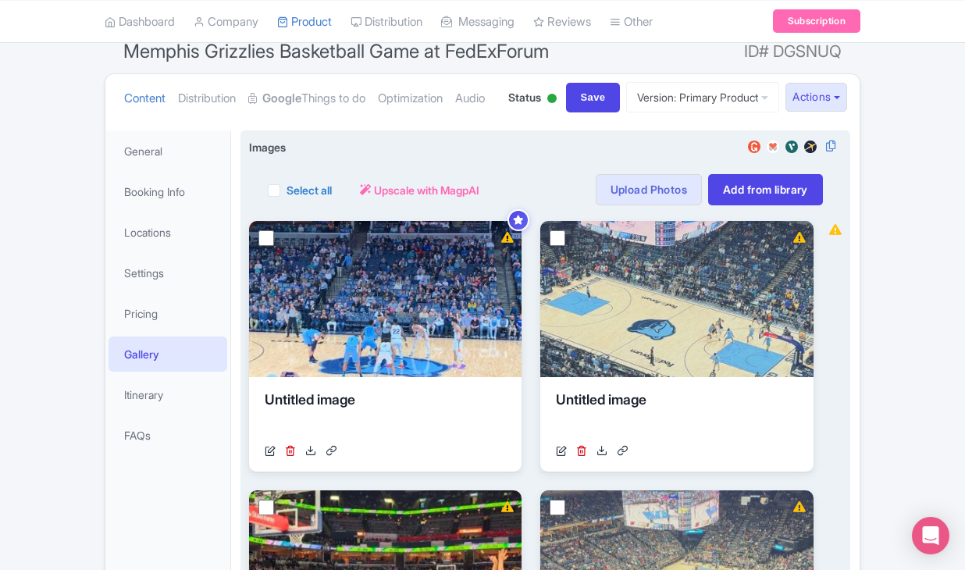
click at [286, 198] on label "Select all" at bounding box center [308, 190] width 45 height 16
click at [286, 190] on input "Select all" at bounding box center [291, 185] width 10 height 10
checkbox input "true"
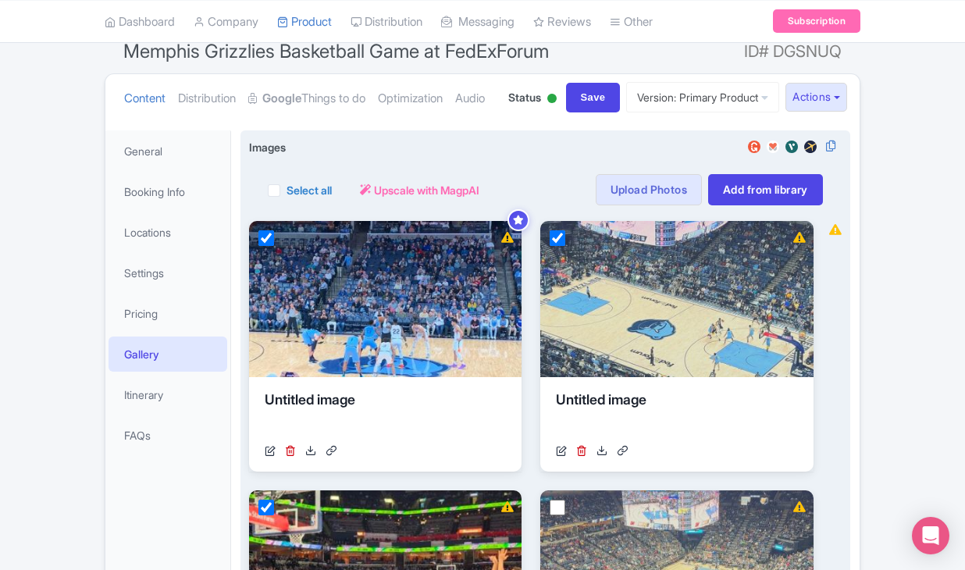
checkbox input "true"
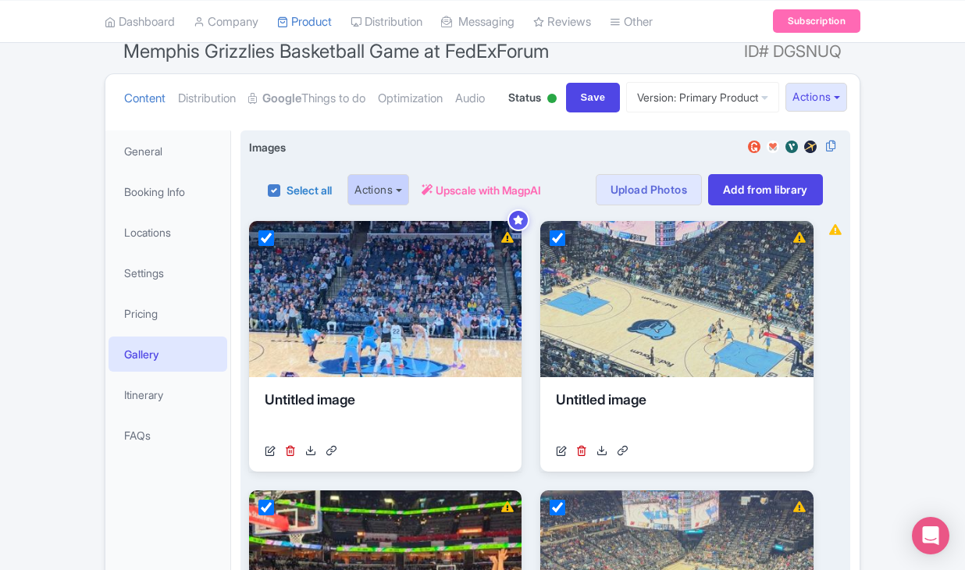
click at [409, 205] on button "Actions" at bounding box center [378, 189] width 62 height 31
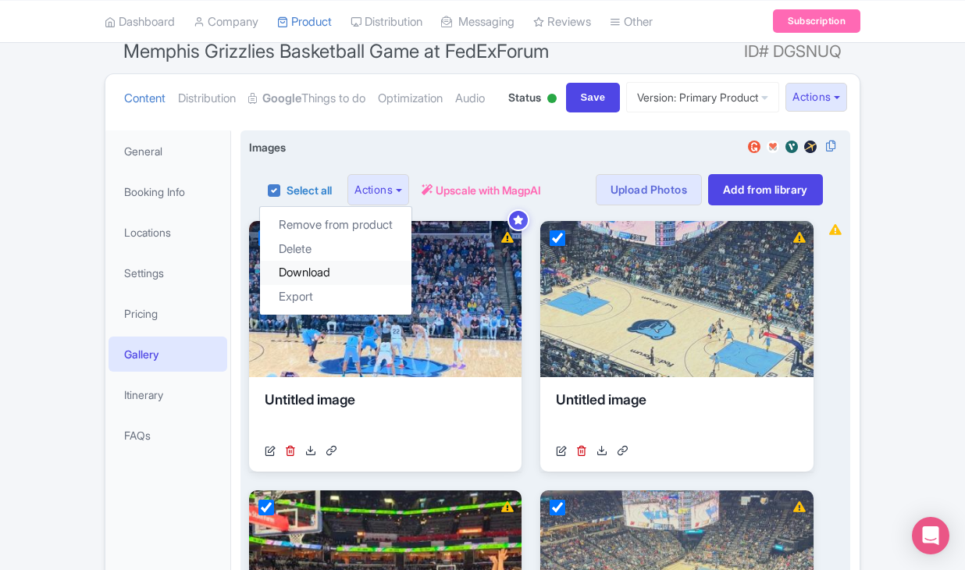
click at [361, 285] on link "Download" at bounding box center [335, 273] width 151 height 24
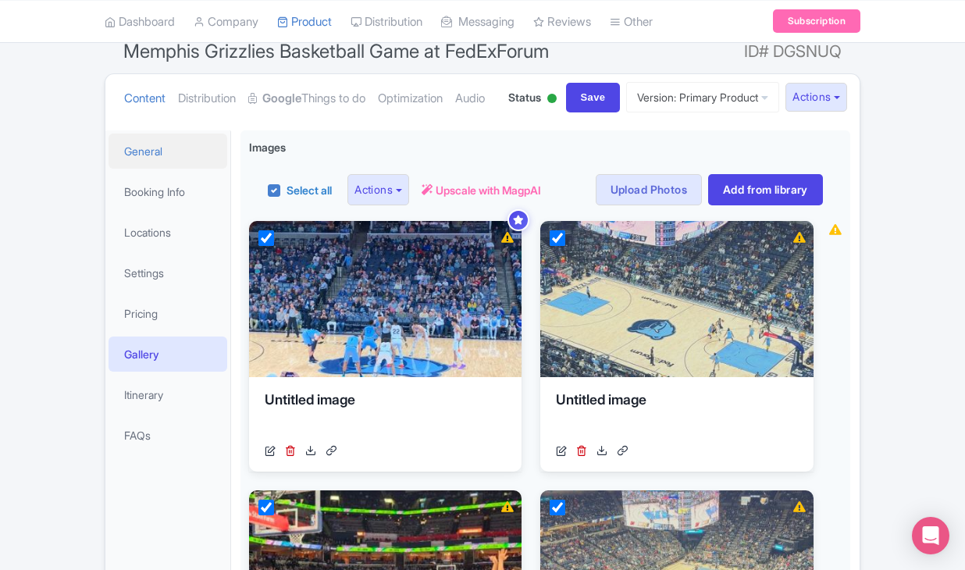
click at [138, 169] on link "General" at bounding box center [167, 150] width 119 height 35
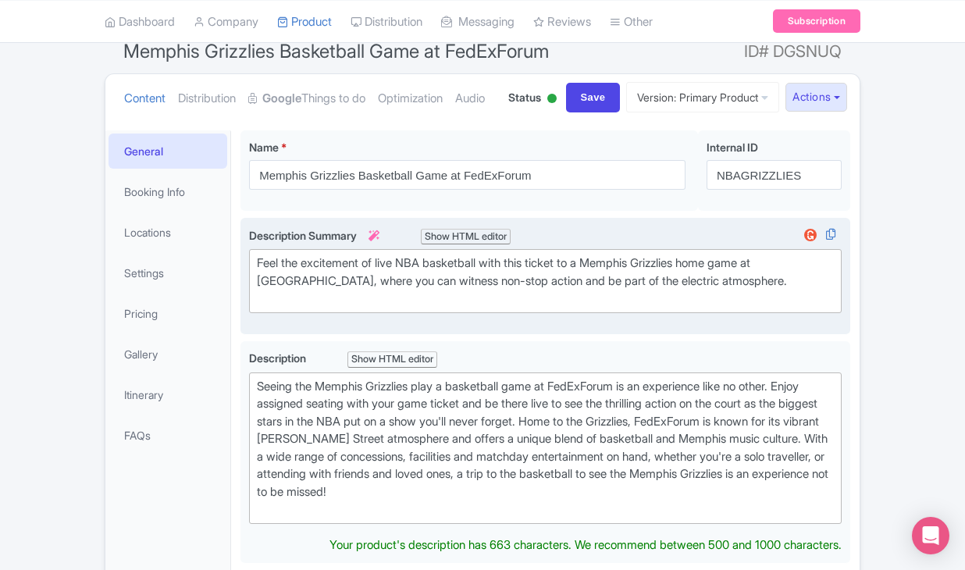
click at [342, 308] on div "Feel the excitement of live NBA basketball with this ticket to a Memphis Grizzl…" at bounding box center [545, 280] width 577 height 53
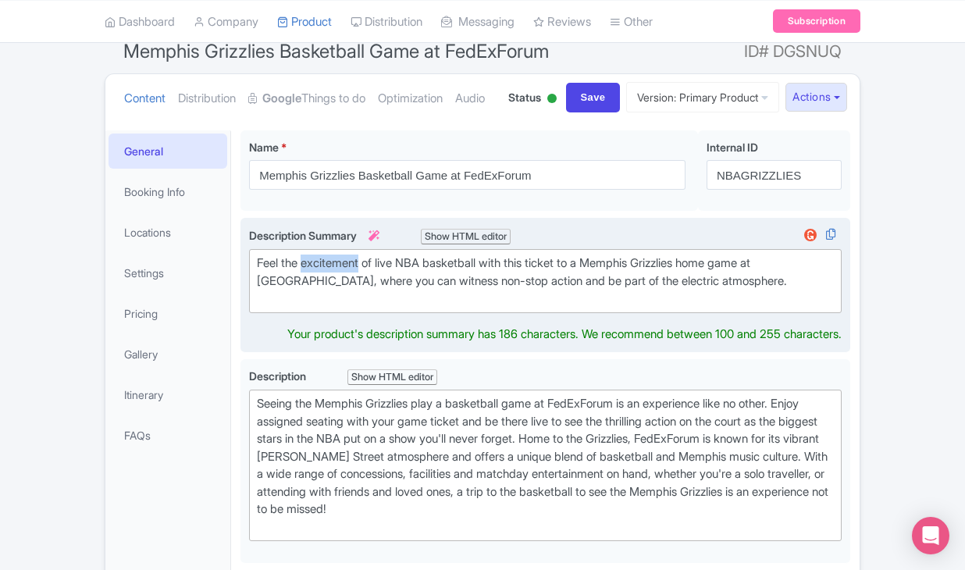
click at [342, 308] on div "Feel the excitement of live NBA basketball with this ticket to a Memphis Grizzl…" at bounding box center [545, 280] width 577 height 53
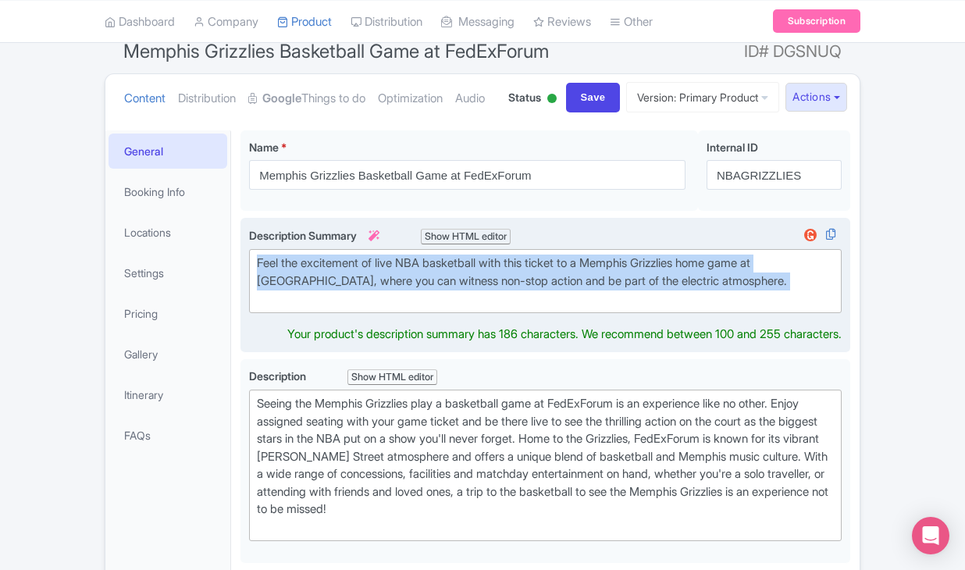
click at [342, 308] on div "Feel the excitement of live NBA basketball with this ticket to a Memphis Grizzl…" at bounding box center [545, 280] width 577 height 53
type trix-editor "<div>Feel the excitement of live NBA basketball with this ticket to a Memphis G…"
copy div "Feel the excitement of live NBA basketball with this ticket to a Memphis Grizzl…"
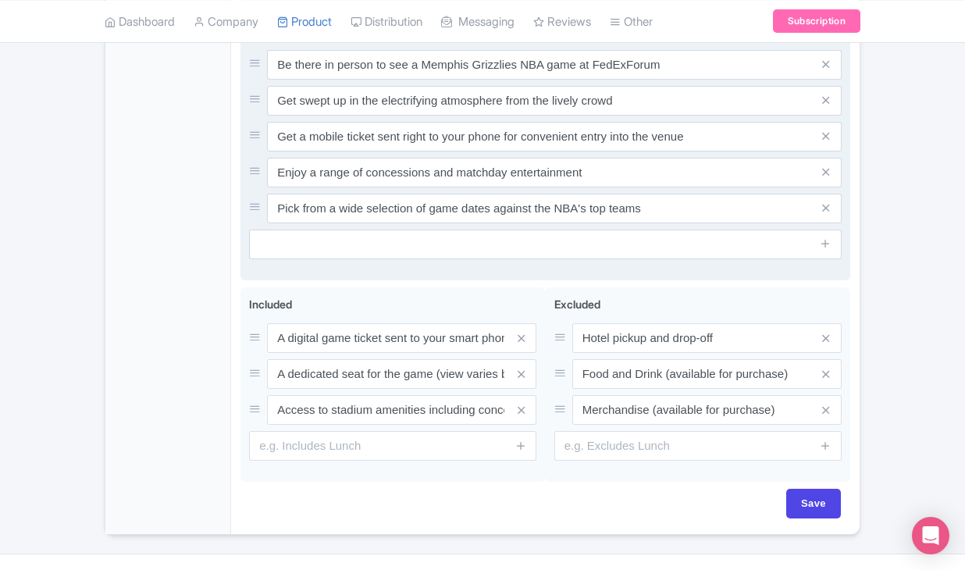
scroll to position [764, 0]
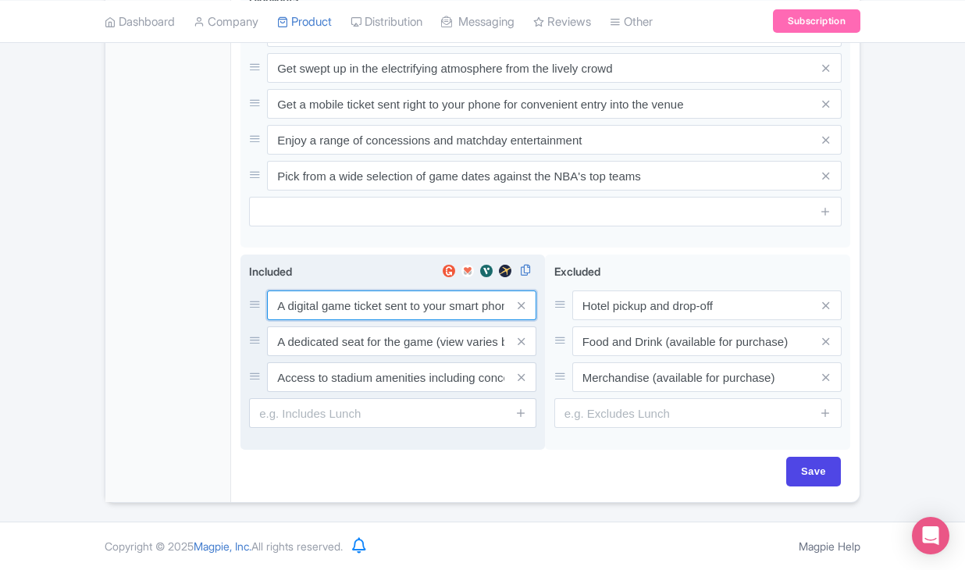
click at [354, 364] on div "A digital game ticket sent to your smart phone A dedicated seat for the game (v…" at bounding box center [392, 340] width 287 height 101
click at [345, 320] on input "A digital game ticket sent to your smart phone" at bounding box center [401, 305] width 269 height 30
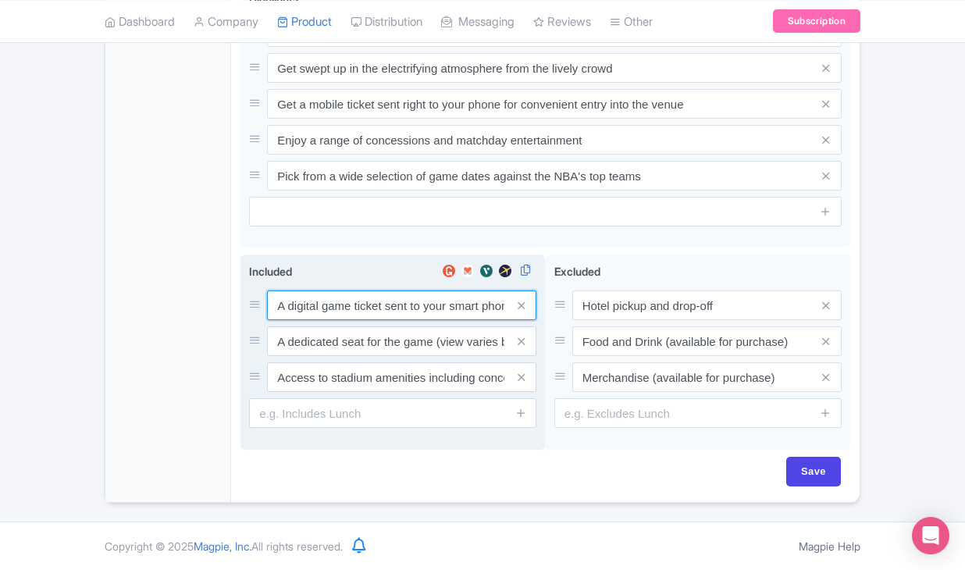
click at [345, 320] on input "A digital game ticket sent to your smart phone" at bounding box center [401, 305] width 269 height 30
click at [373, 320] on input "A dedicated seat for the game (view varies by seat category)" at bounding box center [401, 305] width 269 height 30
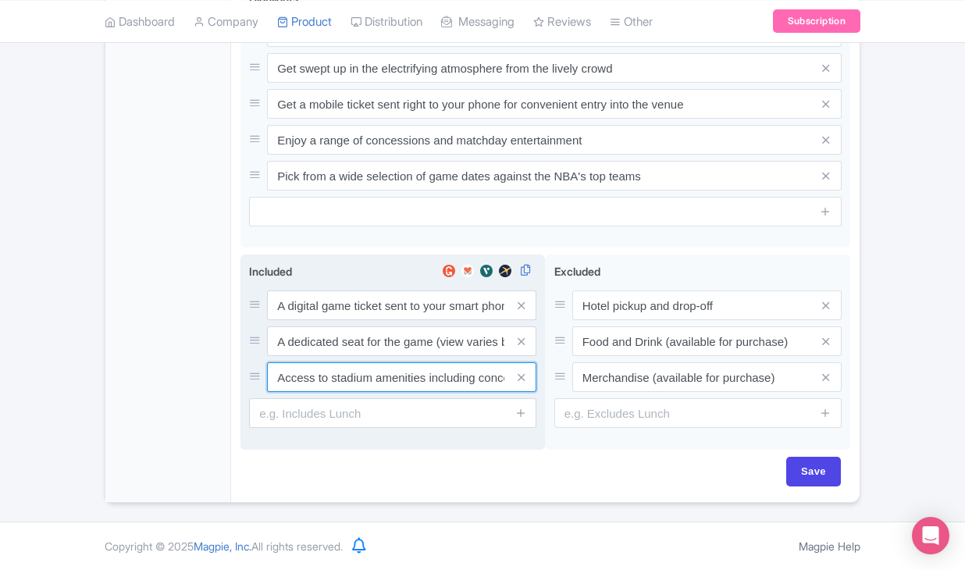
click at [375, 320] on input "Access to stadium amenities including concessions and matchday activations" at bounding box center [401, 305] width 269 height 30
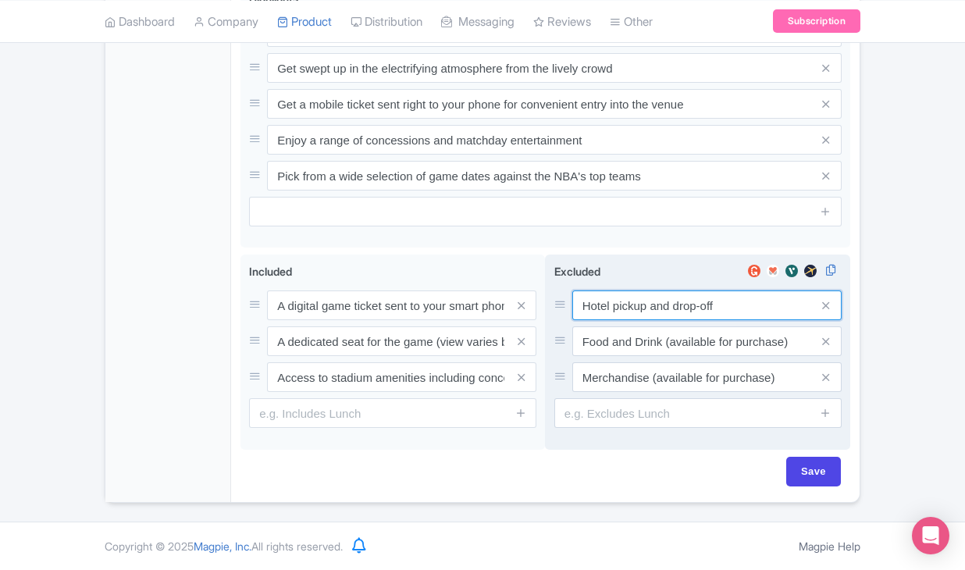
click at [617, 320] on input "Hotel pickup and drop-off" at bounding box center [706, 305] width 269 height 30
click at [612, 320] on input "Food and Drink (available for purchase)" at bounding box center [706, 305] width 269 height 30
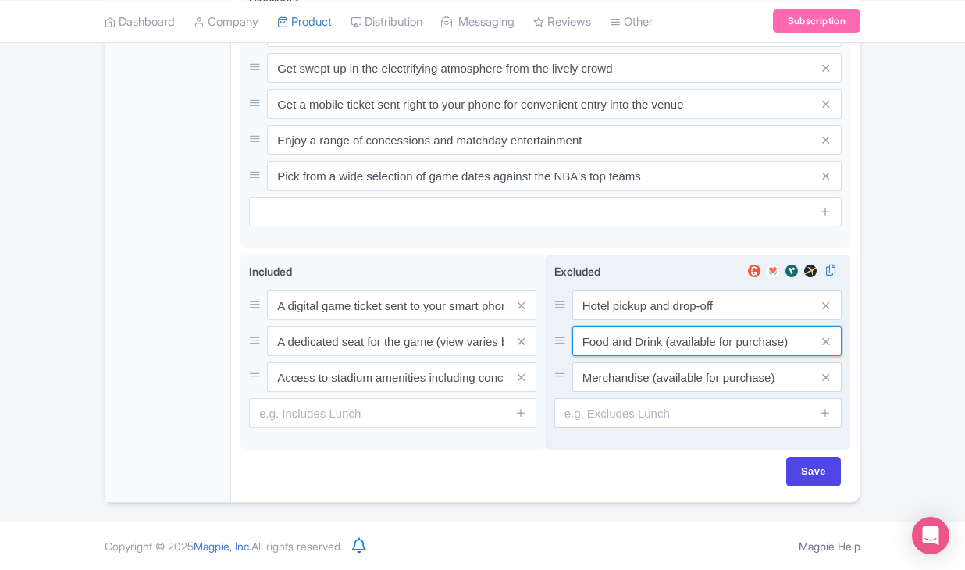
click at [612, 320] on input "Food and Drink (available for purchase)" at bounding box center [706, 305] width 269 height 30
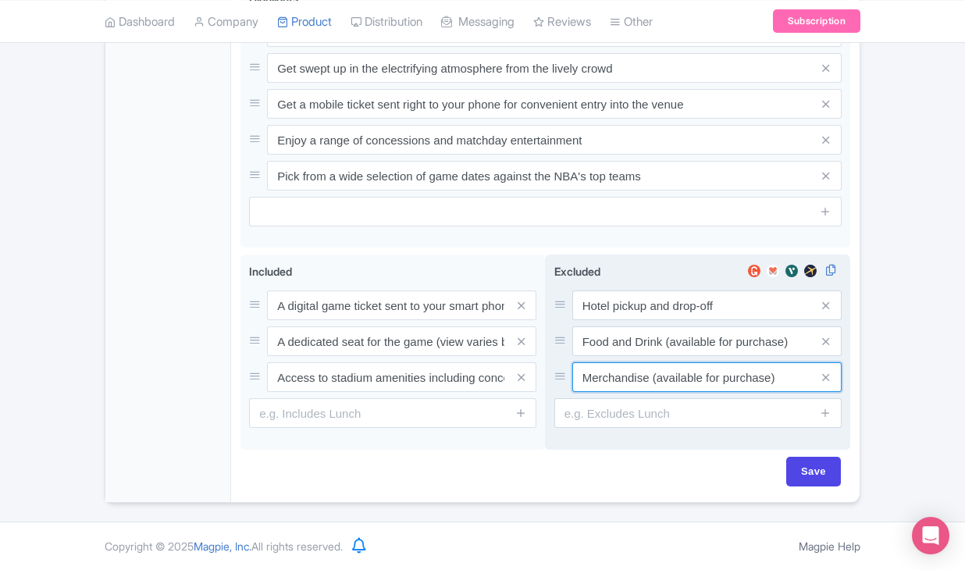
click at [621, 320] on input "Merchandise (available for purchase)" at bounding box center [706, 305] width 269 height 30
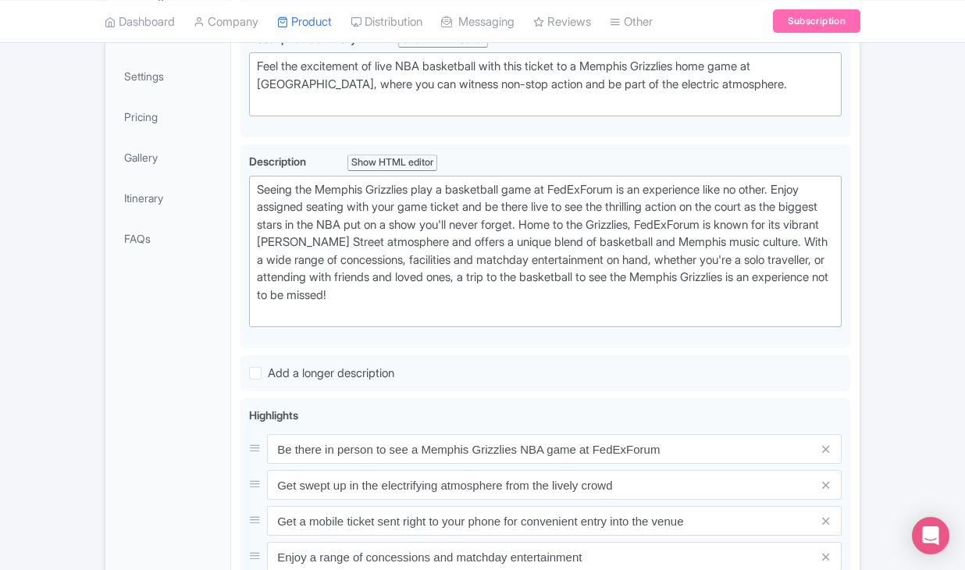
scroll to position [171, 0]
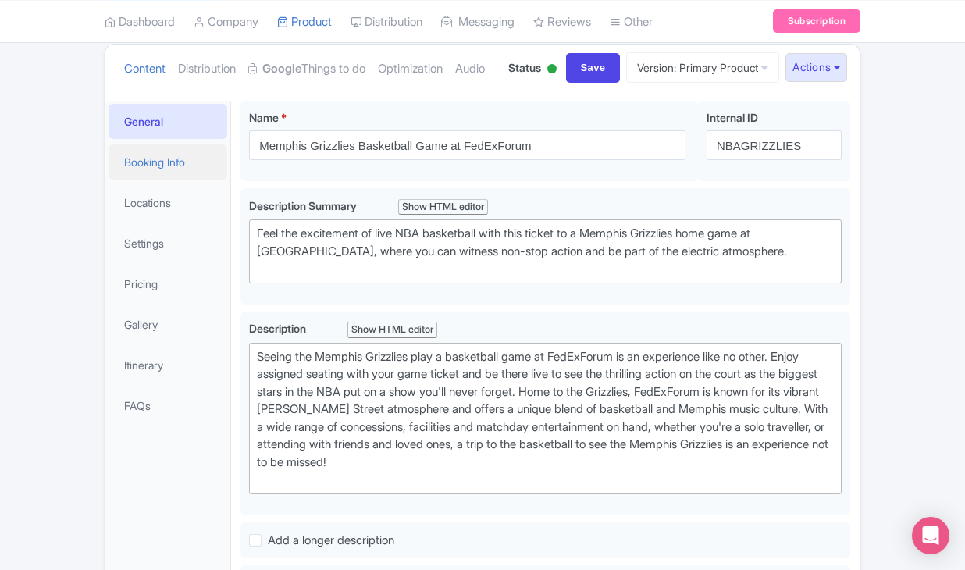
click at [174, 180] on link "Booking Info" at bounding box center [167, 161] width 119 height 35
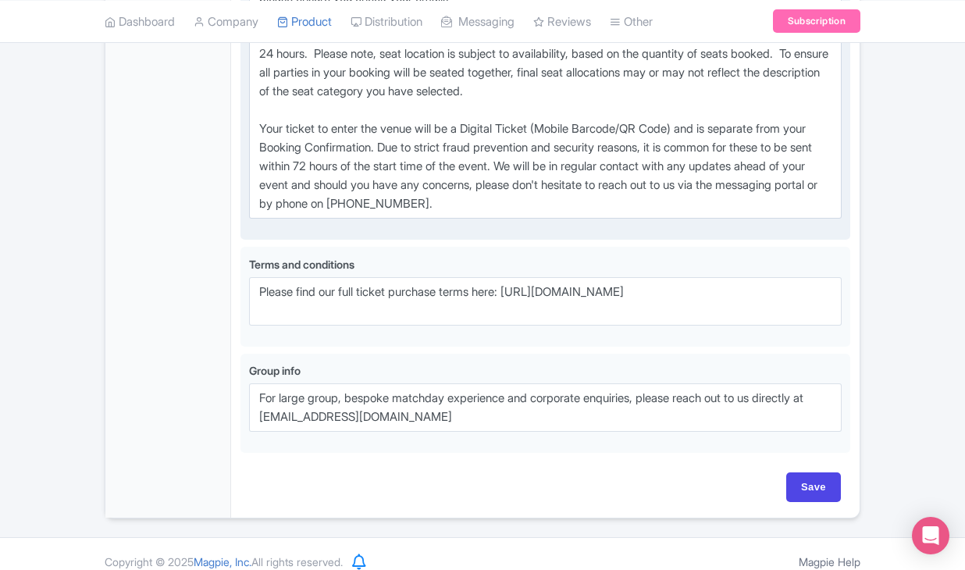
scroll to position [1236, 0]
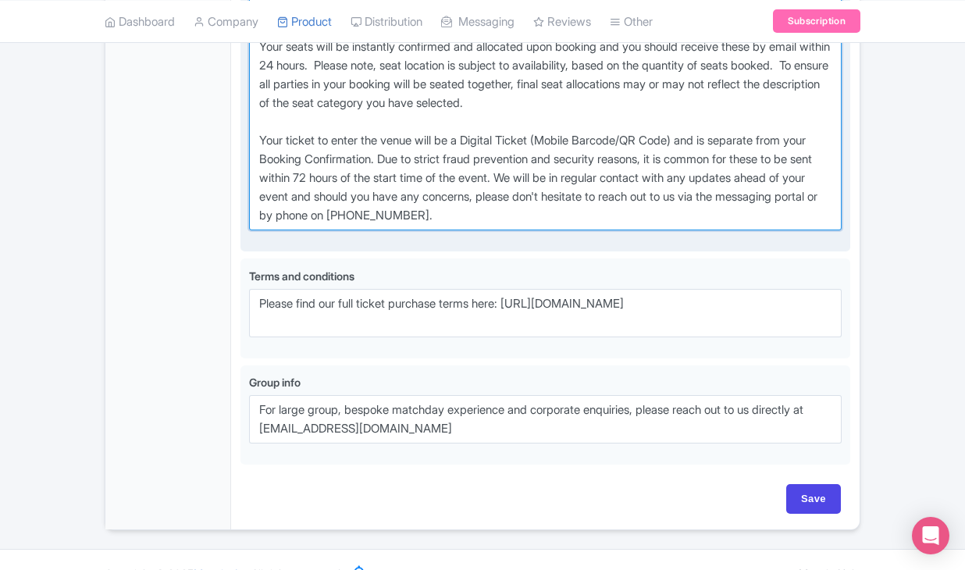
drag, startPoint x: 255, startPoint y: 80, endPoint x: 572, endPoint y: 311, distance: 392.6
click at [572, 230] on textarea "** Your Booking Confirmation is NOT your ticket - official event ticketing will…" at bounding box center [545, 103] width 592 height 254
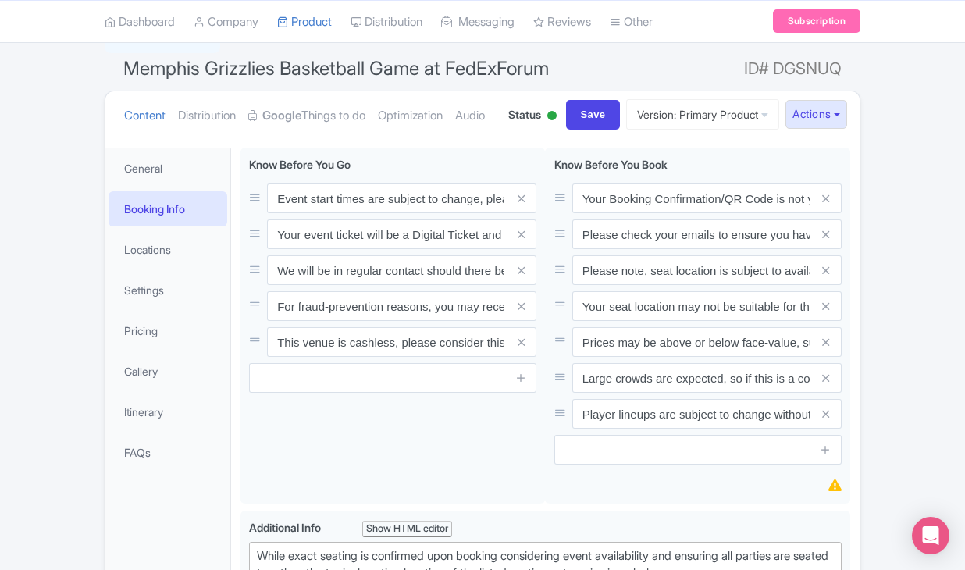
scroll to position [34, 0]
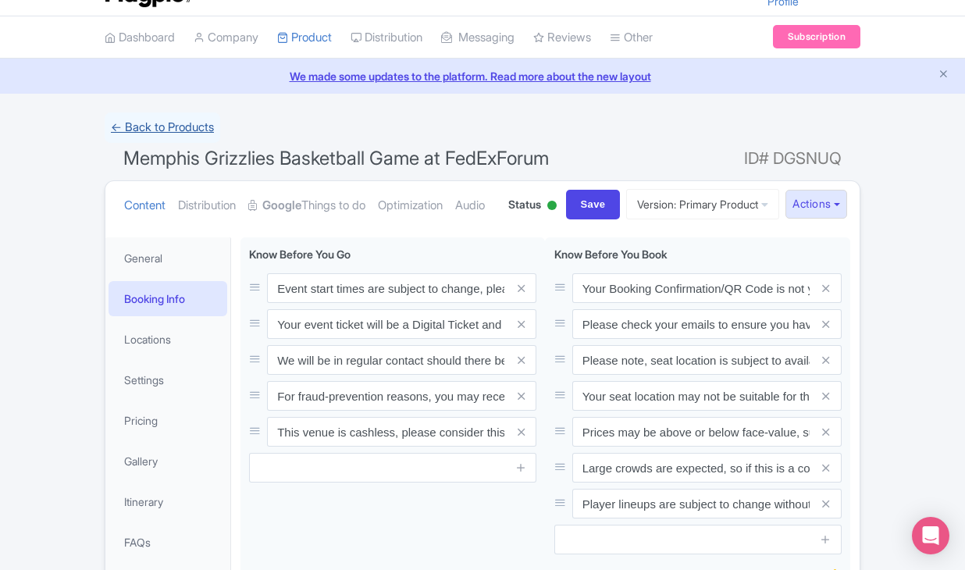
click at [187, 137] on link "← Back to Products" at bounding box center [163, 127] width 116 height 30
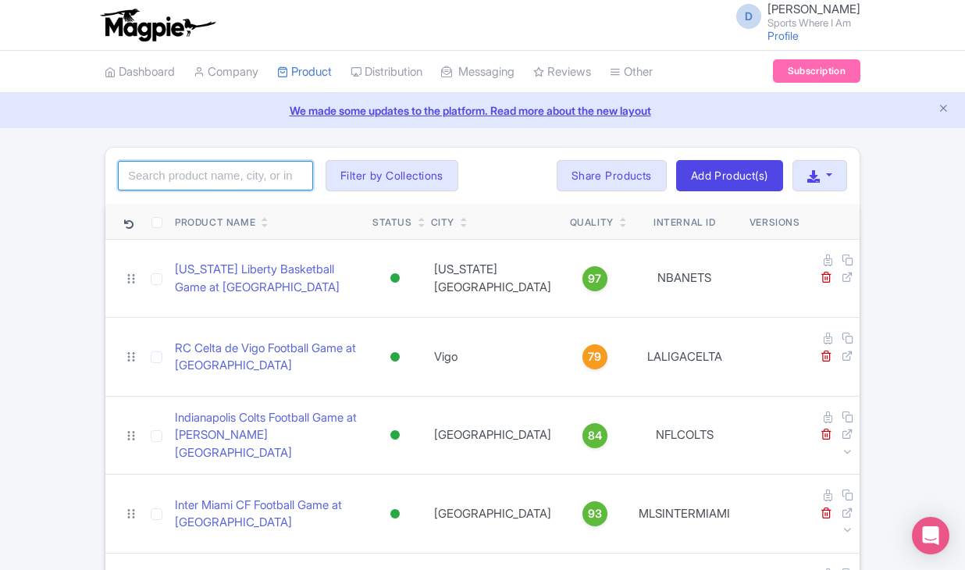
click at [183, 170] on input "search" at bounding box center [215, 176] width 195 height 30
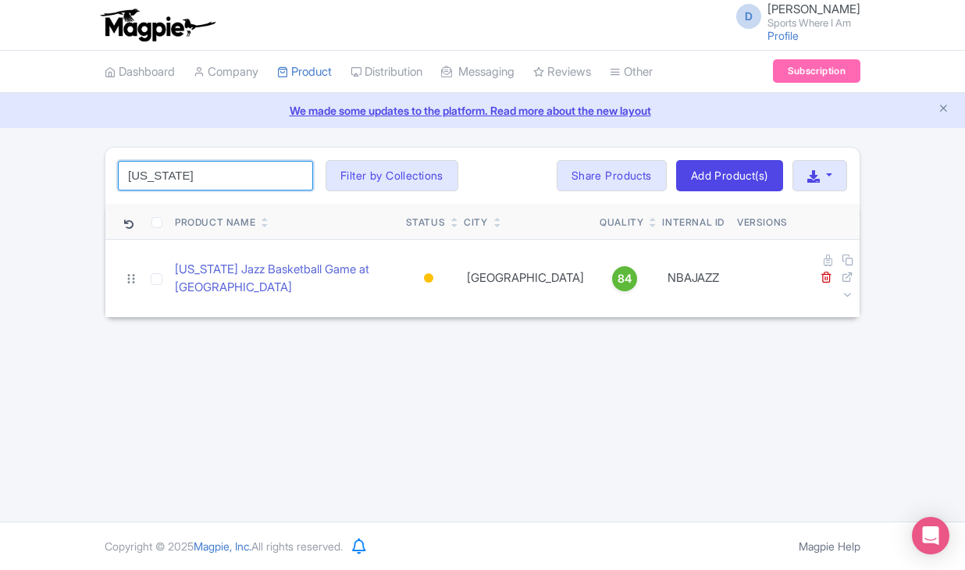
type input "Utah"
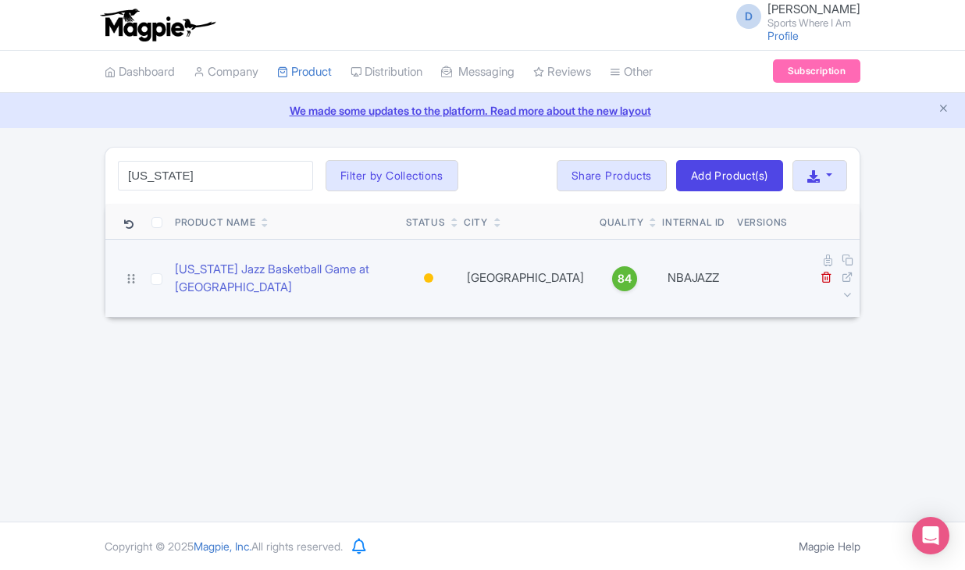
drag, startPoint x: 183, startPoint y: 170, endPoint x: 217, endPoint y: 281, distance: 116.0
click at [217, 281] on td "Utah Jazz Basketball Game at Delta Center" at bounding box center [284, 278] width 231 height 78
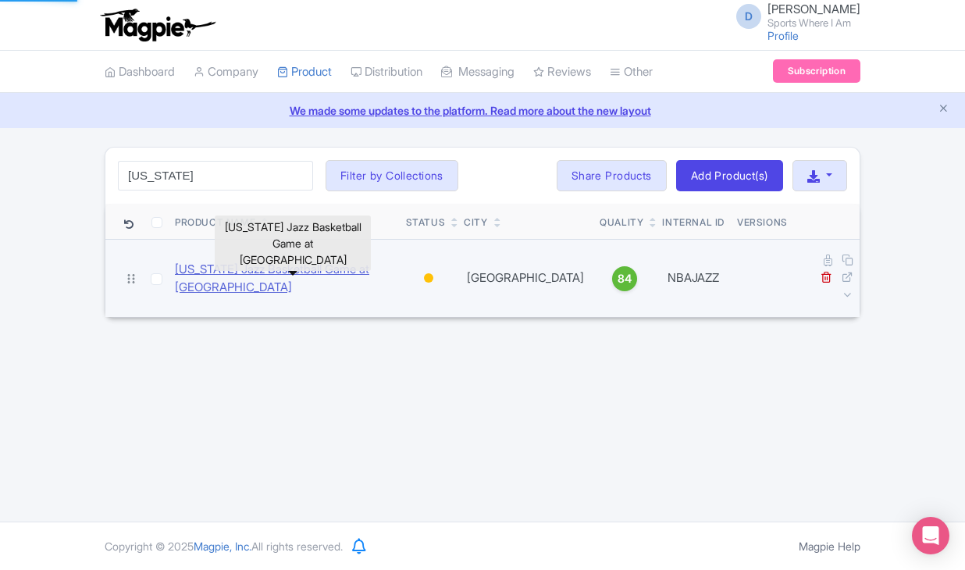
click at [224, 269] on link "Utah Jazz Basketball Game at Delta Center" at bounding box center [284, 278] width 219 height 35
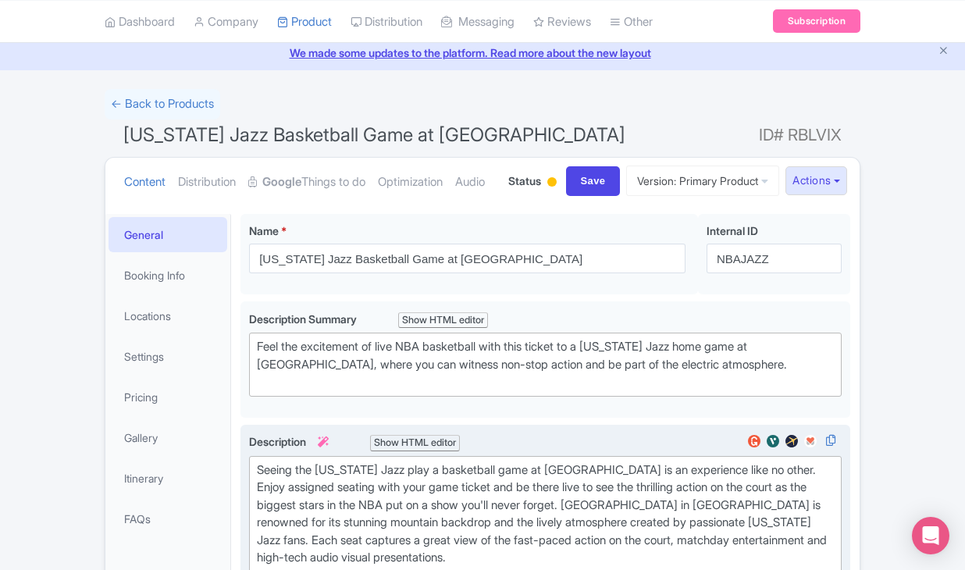
scroll to position [57, 0]
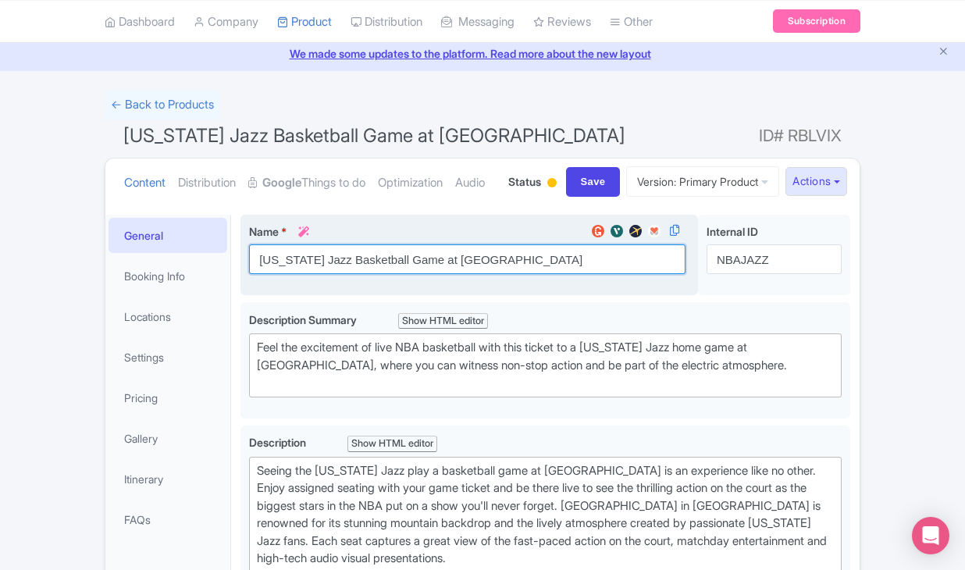
click at [357, 274] on input "[US_STATE] Jazz Basketball Game at [GEOGRAPHIC_DATA]" at bounding box center [467, 259] width 436 height 30
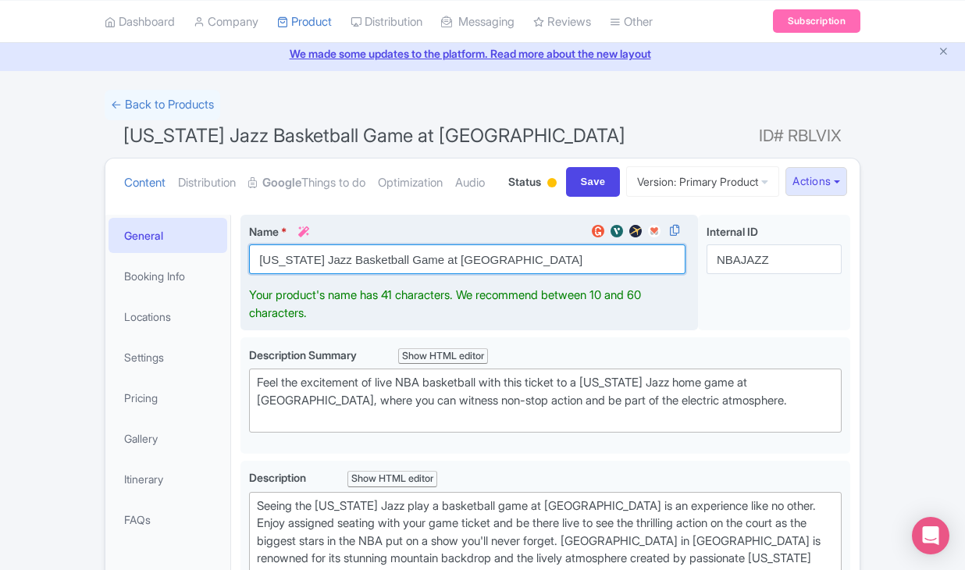
click at [357, 274] on input "[US_STATE] Jazz Basketball Game at [GEOGRAPHIC_DATA]" at bounding box center [467, 259] width 436 height 30
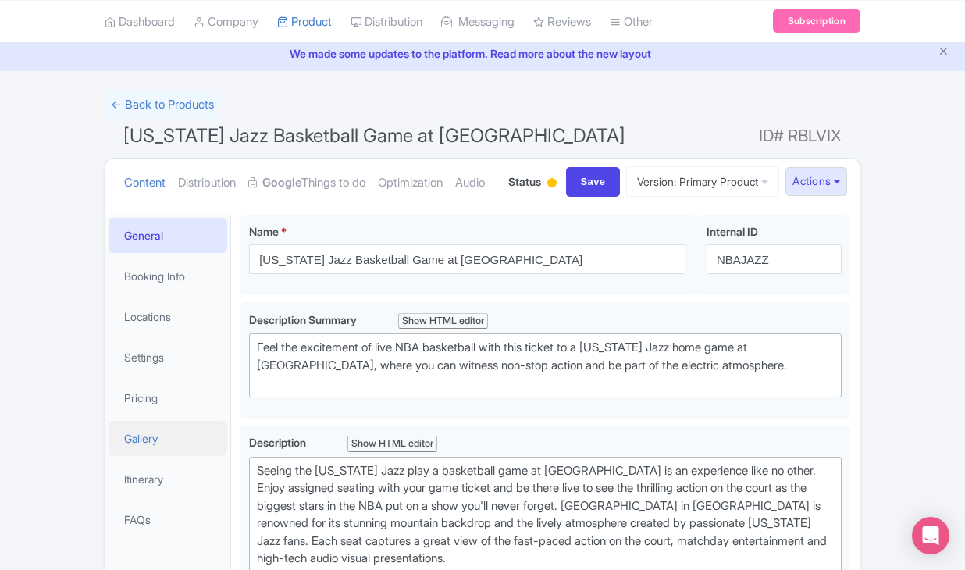
click at [171, 456] on link "Gallery" at bounding box center [167, 438] width 119 height 35
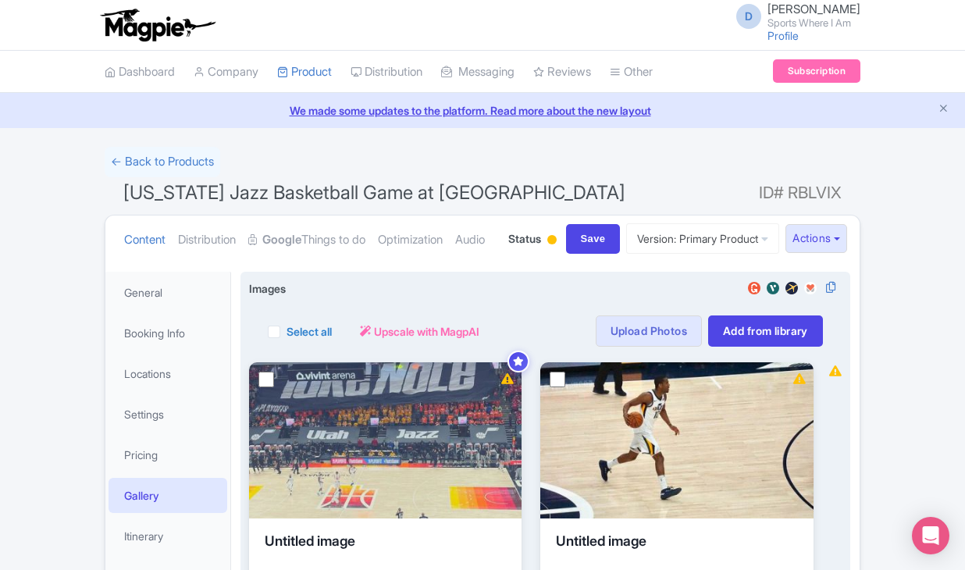
scroll to position [0, 0]
click at [286, 340] on label "Select all" at bounding box center [308, 331] width 45 height 16
click at [286, 332] on input "Select all" at bounding box center [291, 327] width 10 height 10
checkbox input "true"
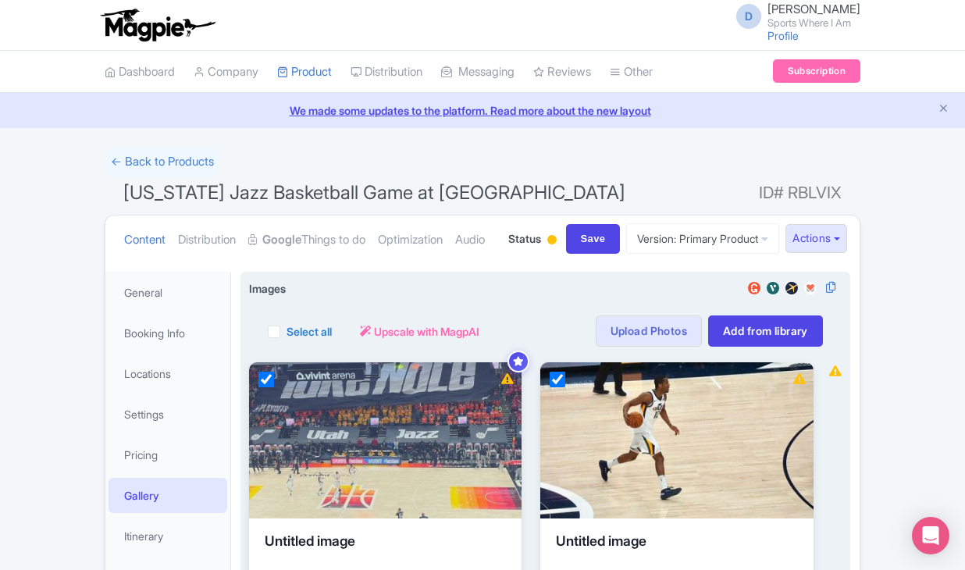
checkbox input "true"
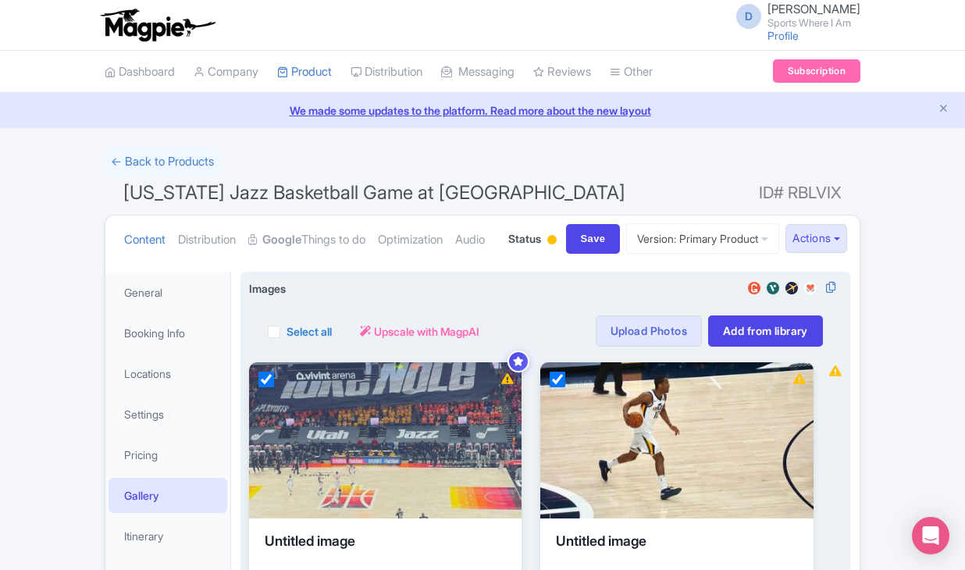
checkbox input "true"
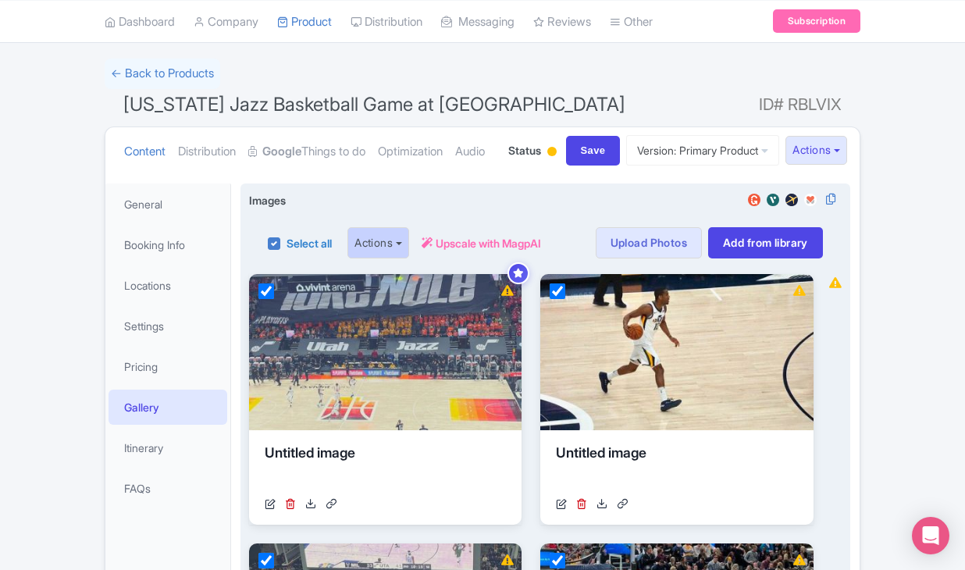
scroll to position [119, 0]
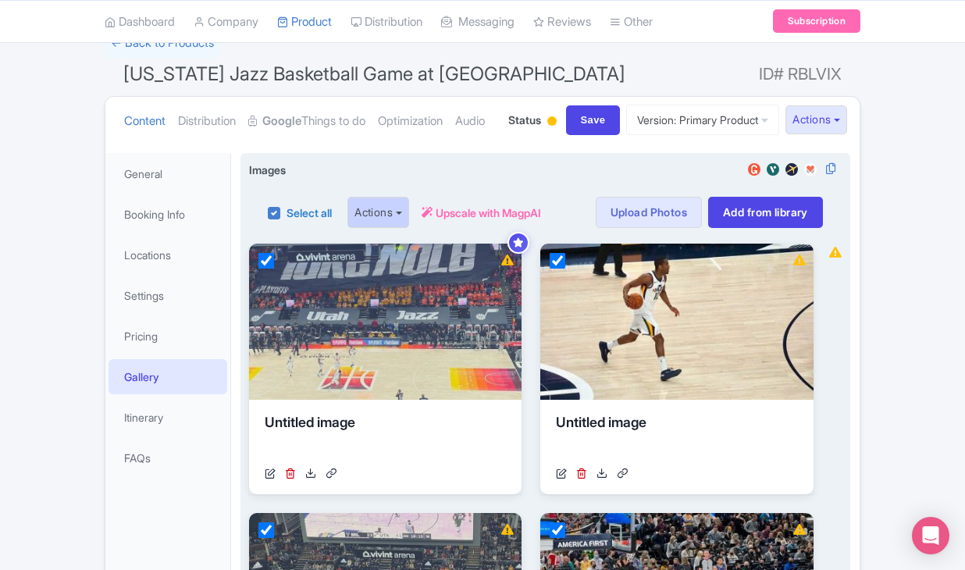
click at [380, 228] on button "Actions" at bounding box center [378, 212] width 62 height 31
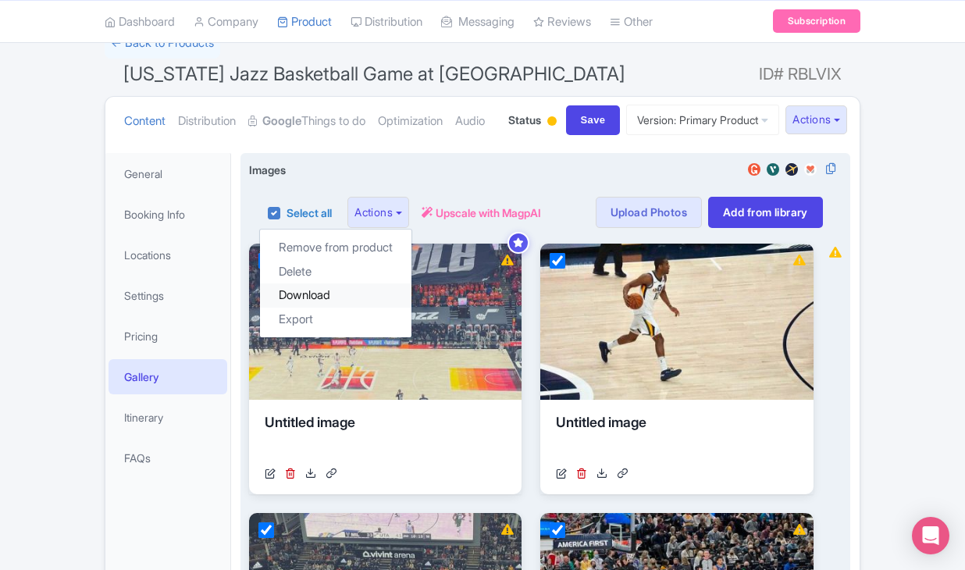
click at [360, 308] on link "Download" at bounding box center [335, 295] width 151 height 24
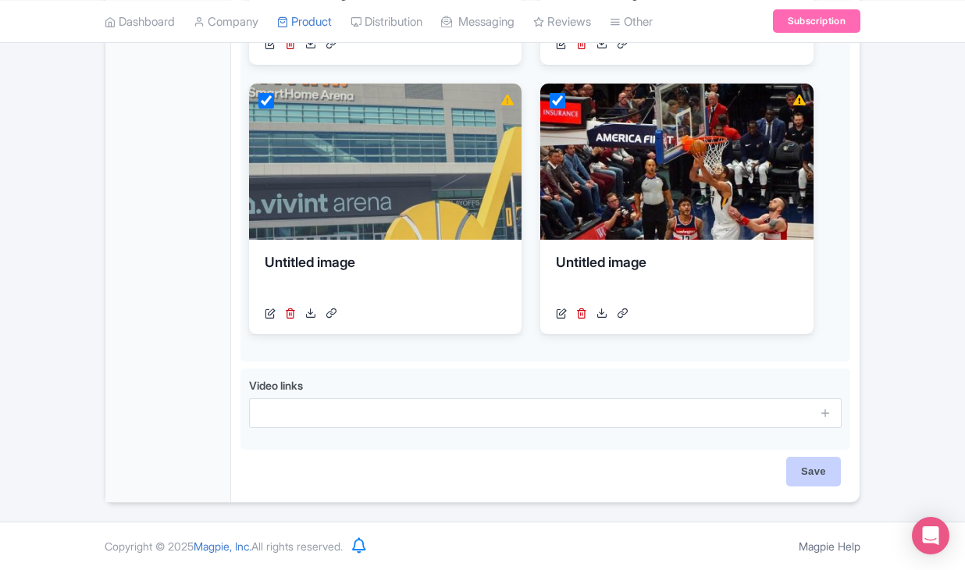
scroll to position [1143, 0]
click at [811, 477] on input "Save" at bounding box center [813, 472] width 55 height 30
type input "Saving..."
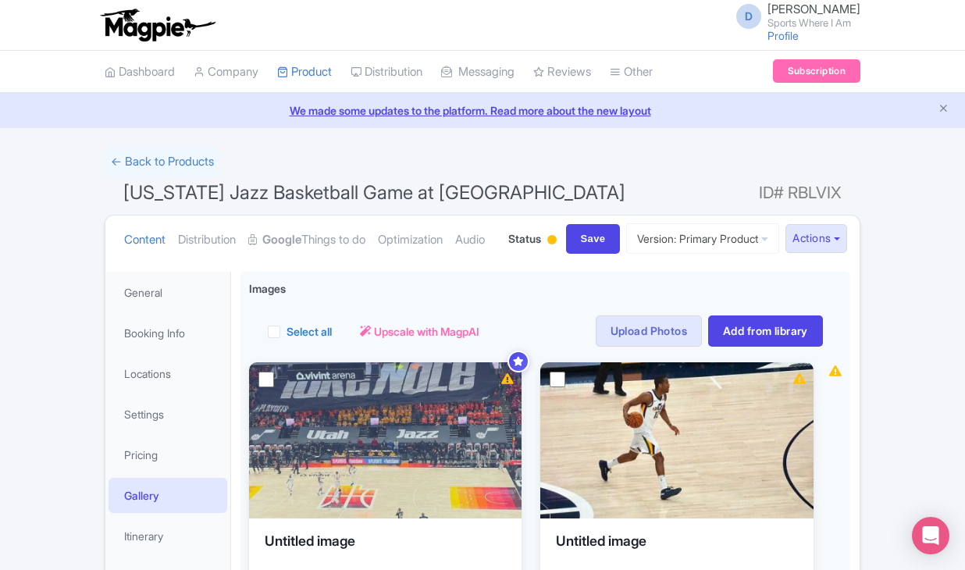
scroll to position [172, 0]
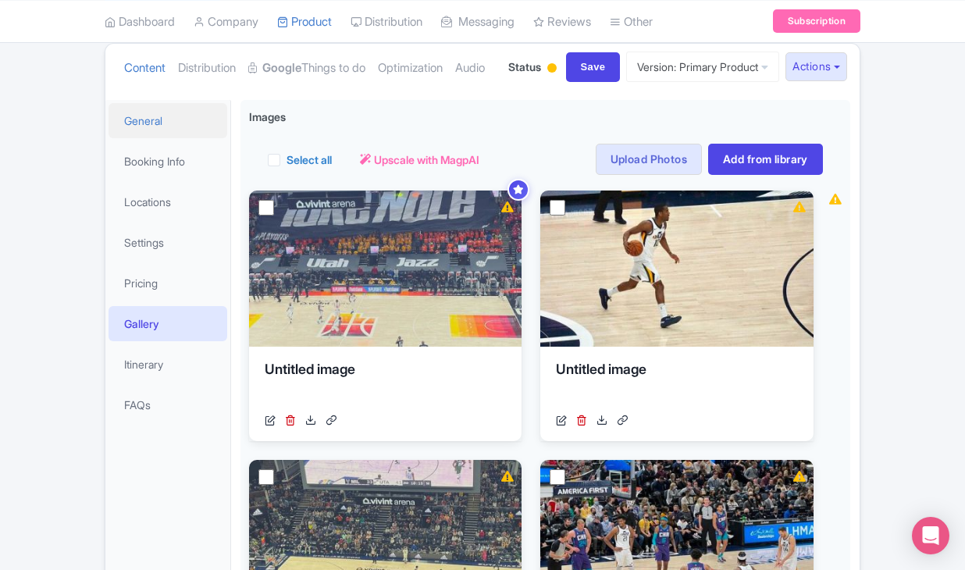
click at [187, 138] on link "General" at bounding box center [167, 120] width 119 height 35
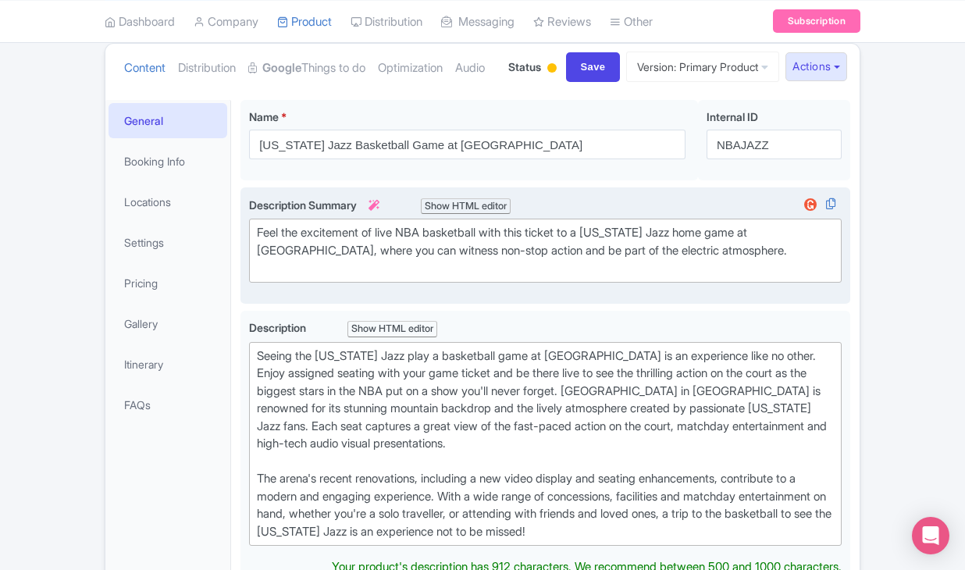
click at [290, 277] on div "Feel the excitement of live NBA basketball with this ticket to a [US_STATE] Jaz…" at bounding box center [545, 250] width 577 height 53
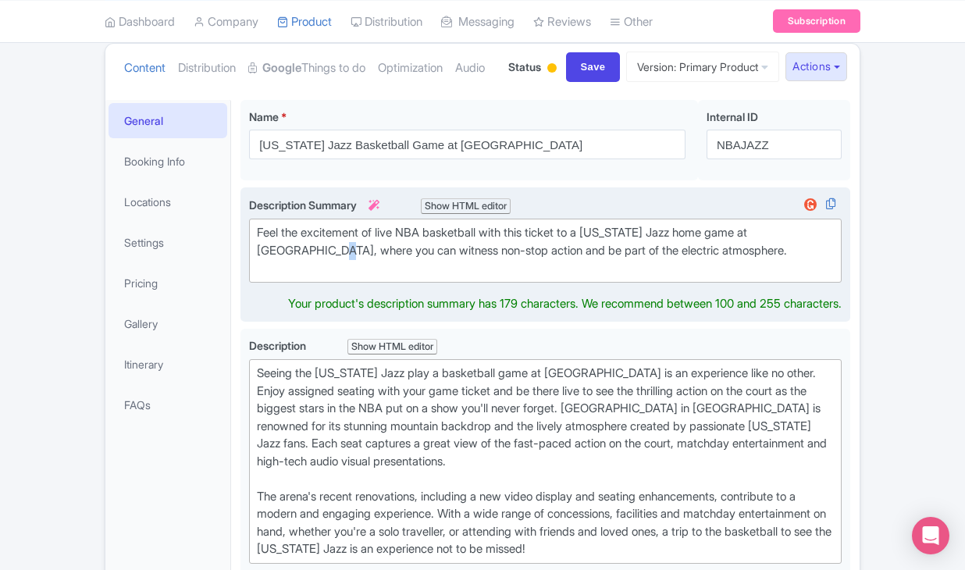
click at [290, 277] on div "Feel the excitement of live NBA basketball with this ticket to a [US_STATE] Jaz…" at bounding box center [545, 250] width 577 height 53
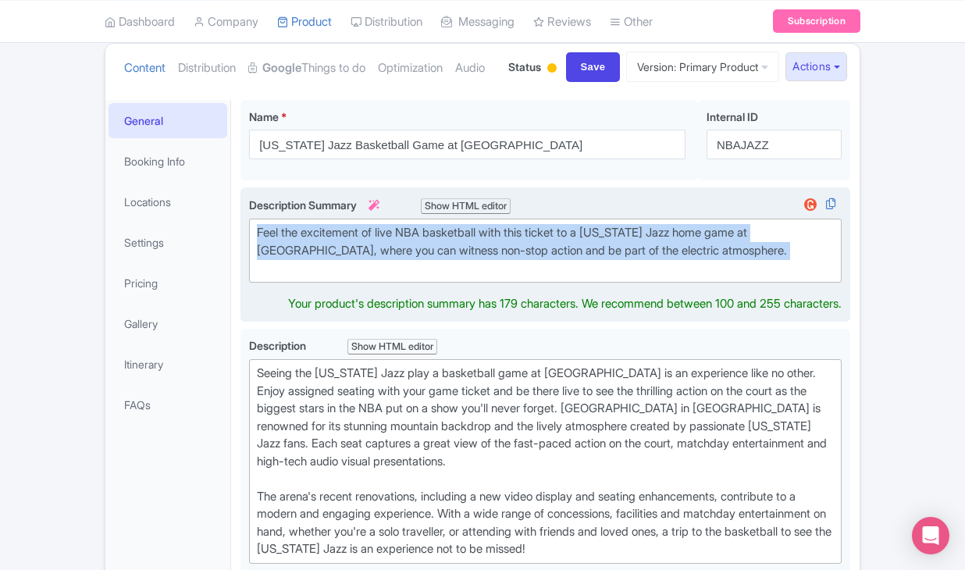
click at [290, 277] on div "Feel the excitement of live NBA basketball with this ticket to a [US_STATE] Jaz…" at bounding box center [545, 250] width 577 height 53
type trix-editor "<div>Feel the excitement of live NBA basketball with this ticket to a [US_STATE…"
copy div "Feel the excitement of live NBA basketball with this ticket to a [US_STATE] Jaz…"
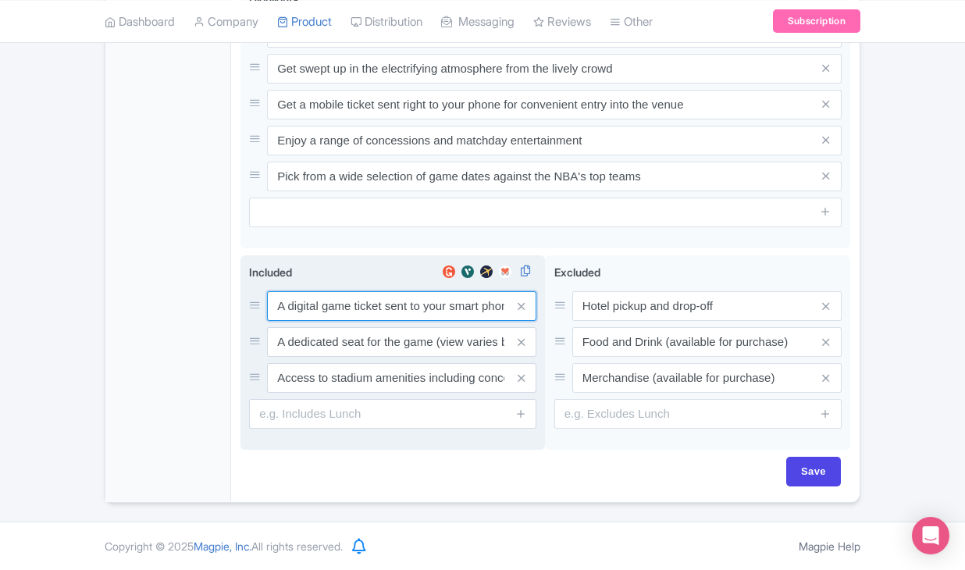
click at [320, 295] on input "A digital game ticket sent to your smart phone" at bounding box center [401, 306] width 269 height 30
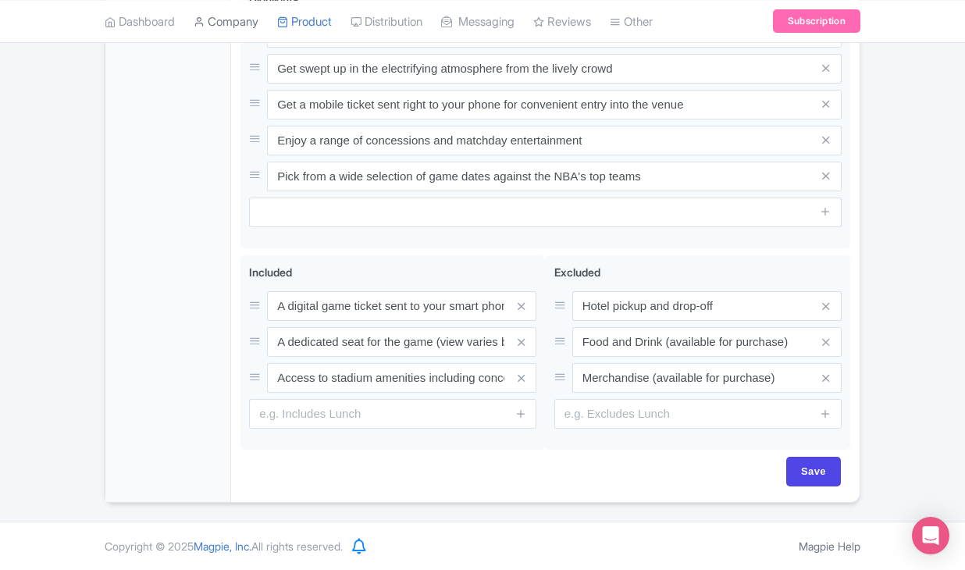
click at [213, 2] on link "Company" at bounding box center [226, 21] width 65 height 43
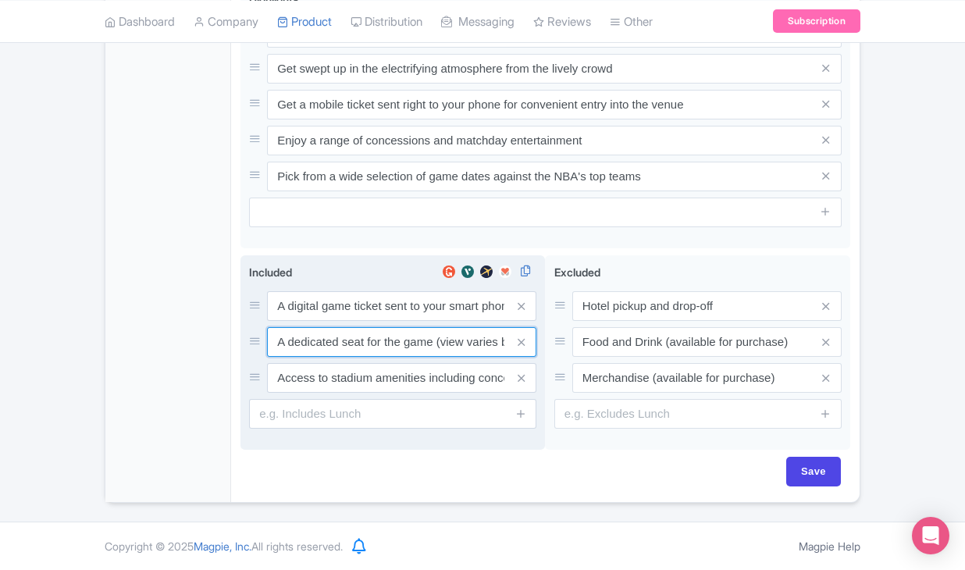
click at [375, 321] on input "A dedicated seat for the game (view varies by seat category)" at bounding box center [401, 306] width 269 height 30
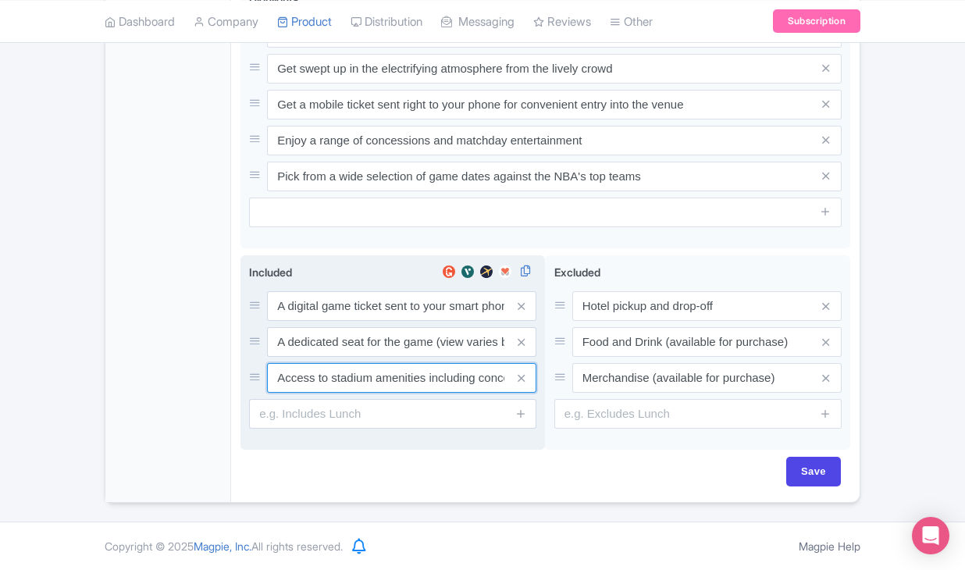
click at [389, 321] on input "Access to stadium amenities including concessions and matchday activations" at bounding box center [401, 306] width 269 height 30
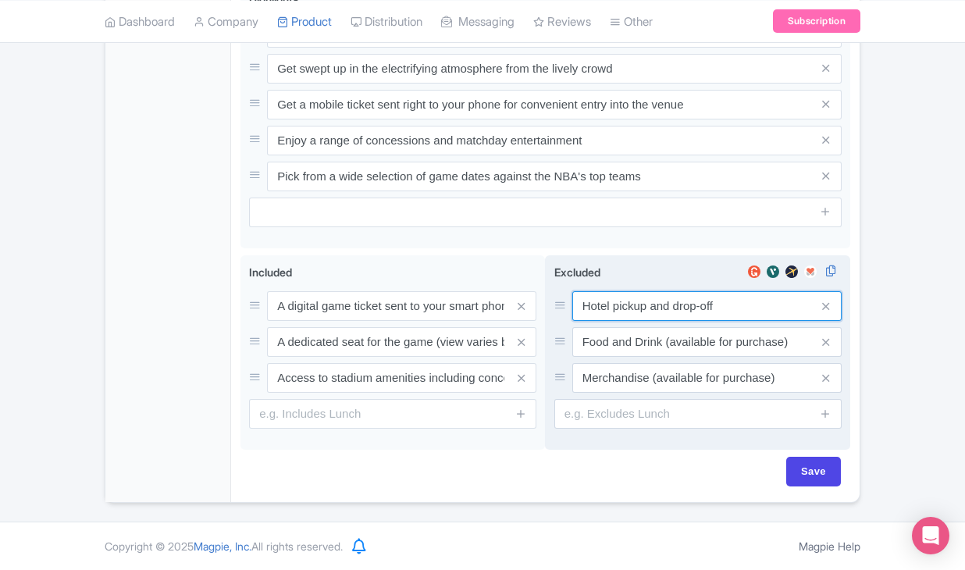
click at [604, 306] on input "Hotel pickup and drop-off" at bounding box center [706, 306] width 269 height 30
click at [629, 321] on input "Food and Drink (available for purchase)" at bounding box center [706, 306] width 269 height 30
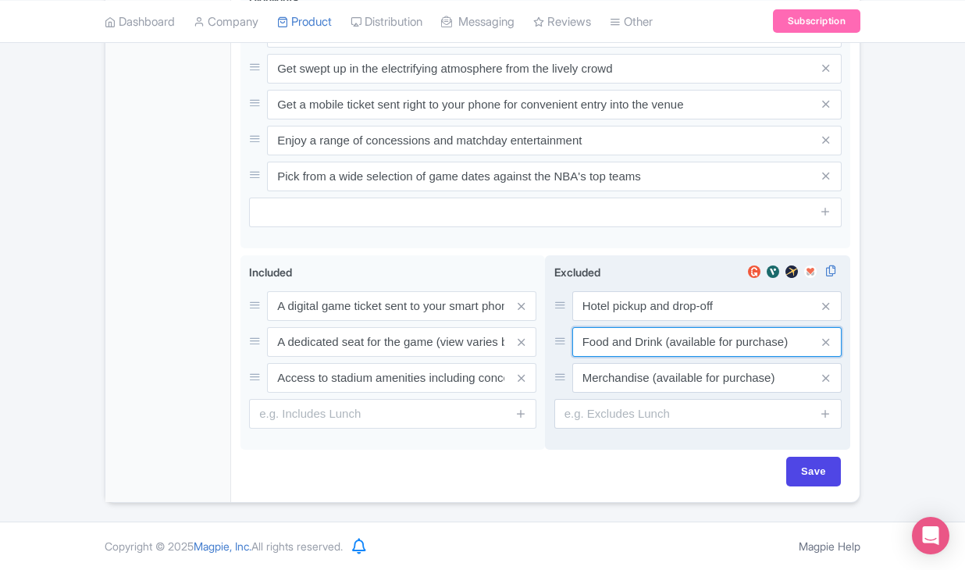
click at [629, 321] on input "Food and Drink (available for purchase)" at bounding box center [706, 306] width 269 height 30
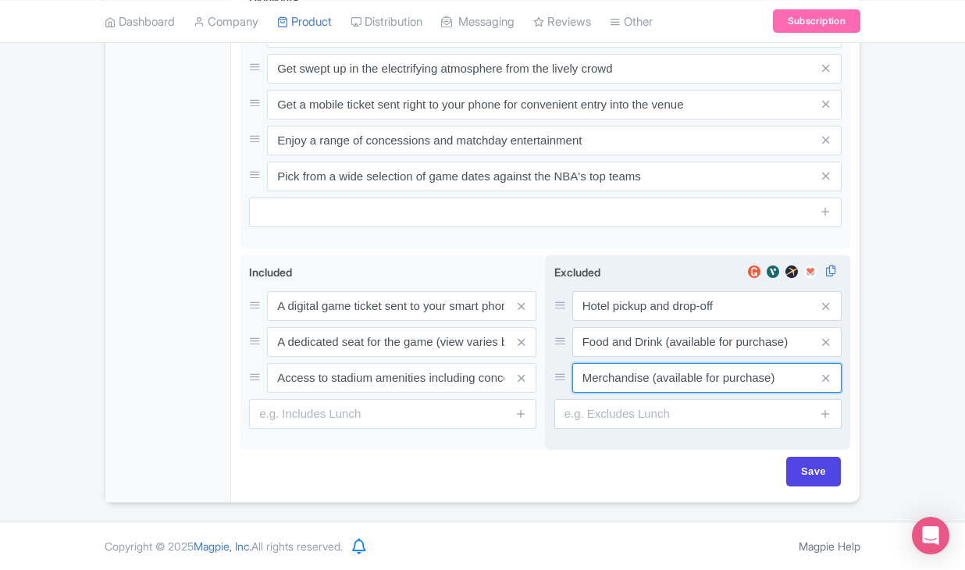
click at [614, 321] on input "Merchandise (available for purchase)" at bounding box center [706, 306] width 269 height 30
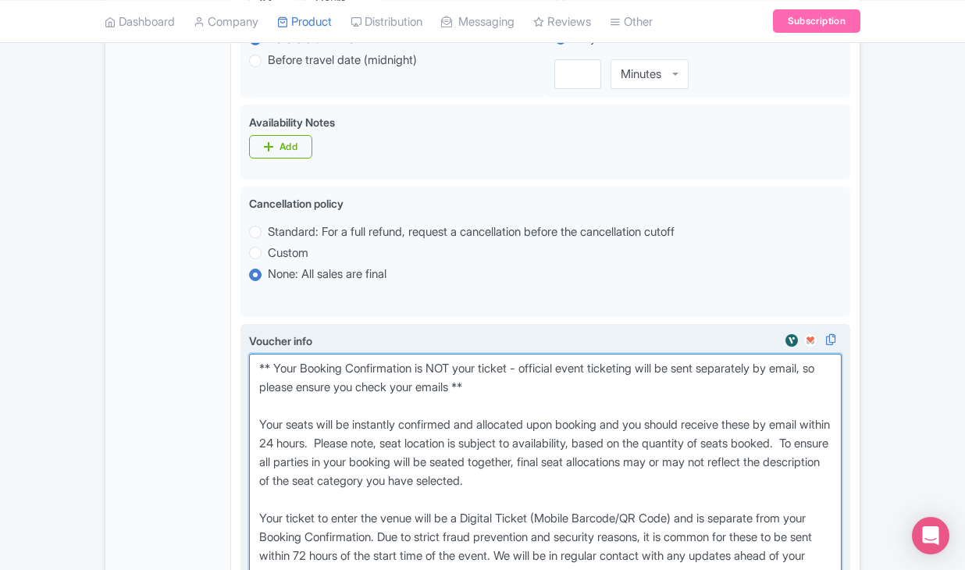
drag, startPoint x: 254, startPoint y: 161, endPoint x: 578, endPoint y: 412, distance: 409.3
click at [578, 412] on div "Voucher info ** Your Booking Confirmation is NOT your ticket - official event t…" at bounding box center [545, 476] width 592 height 288
